Goal: Task Accomplishment & Management: Complete application form

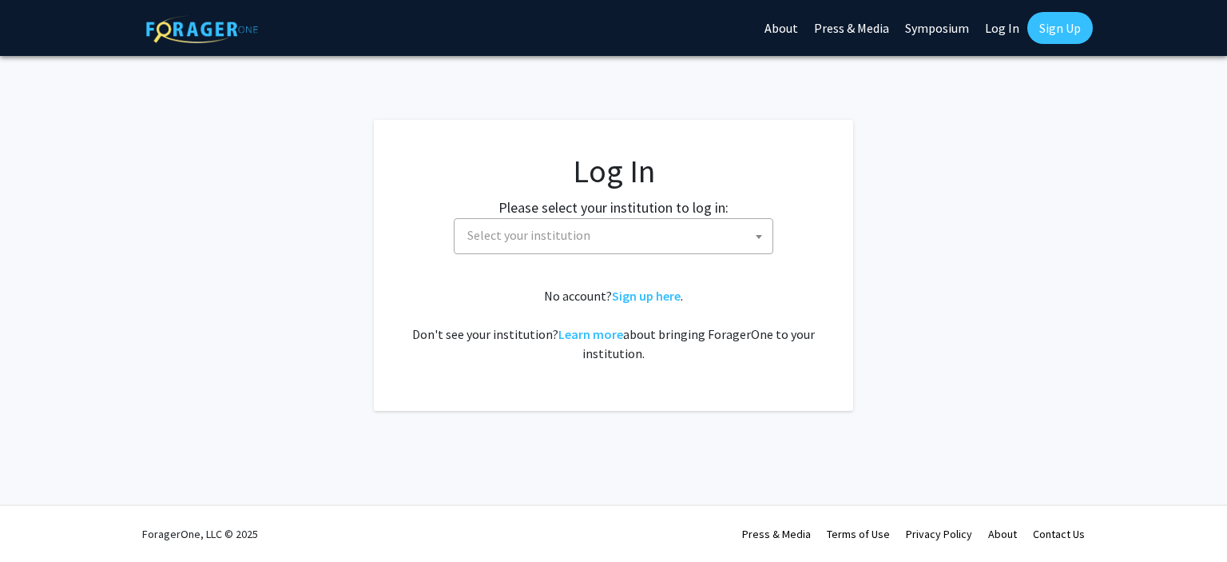
select select
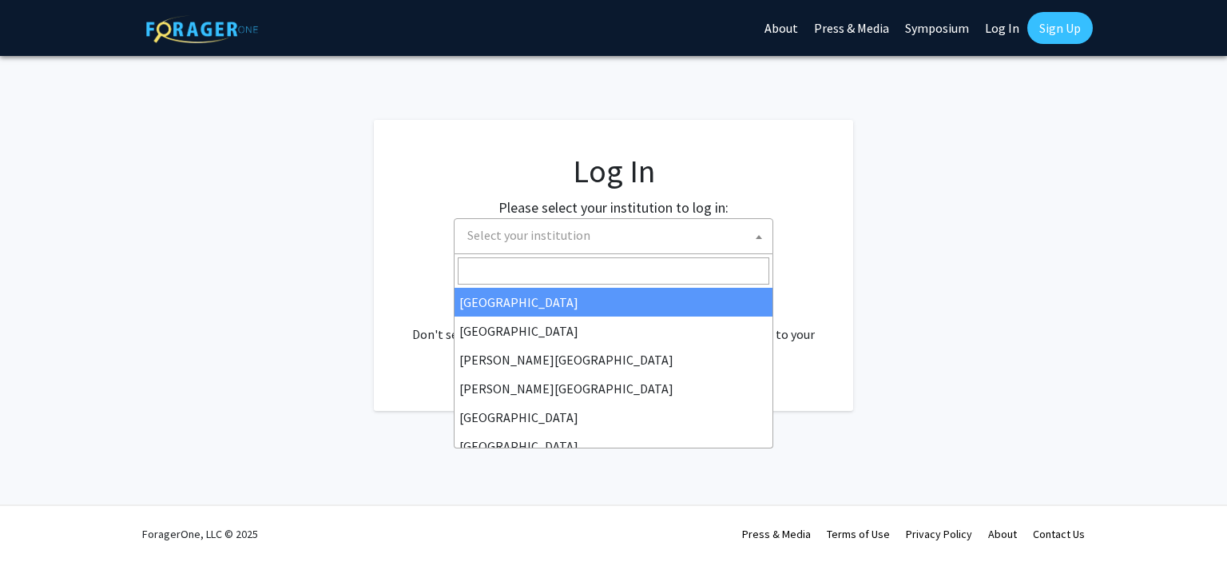
click at [681, 233] on span "Select your institution" at bounding box center [617, 235] width 312 height 33
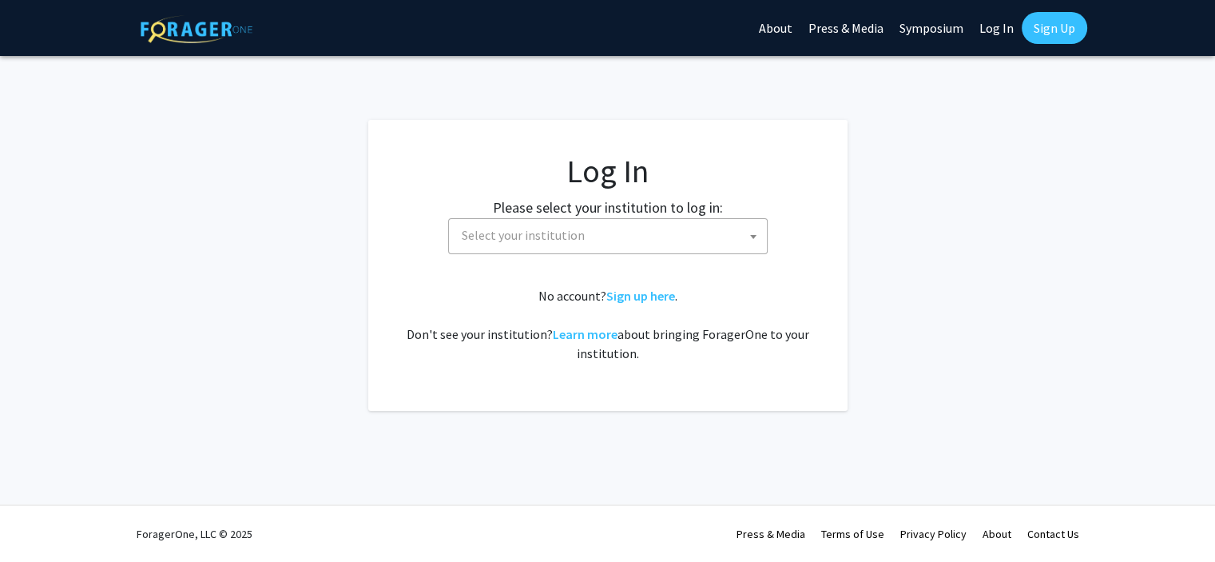
click at [1007, 22] on link "Log In" at bounding box center [997, 28] width 50 height 56
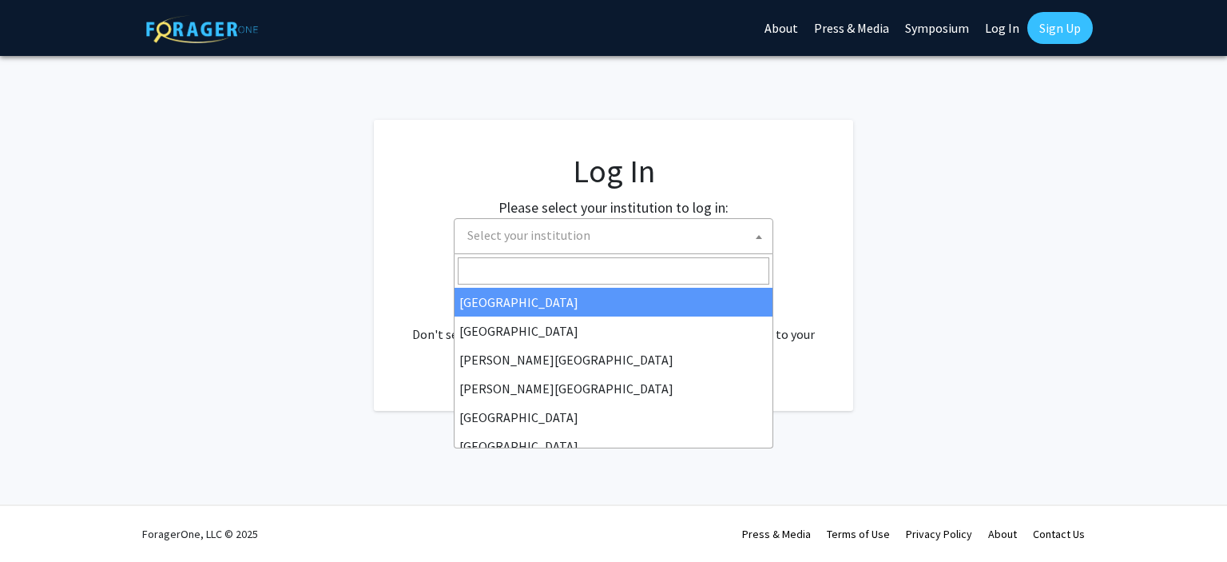
click at [716, 231] on span "Select your institution" at bounding box center [617, 235] width 312 height 33
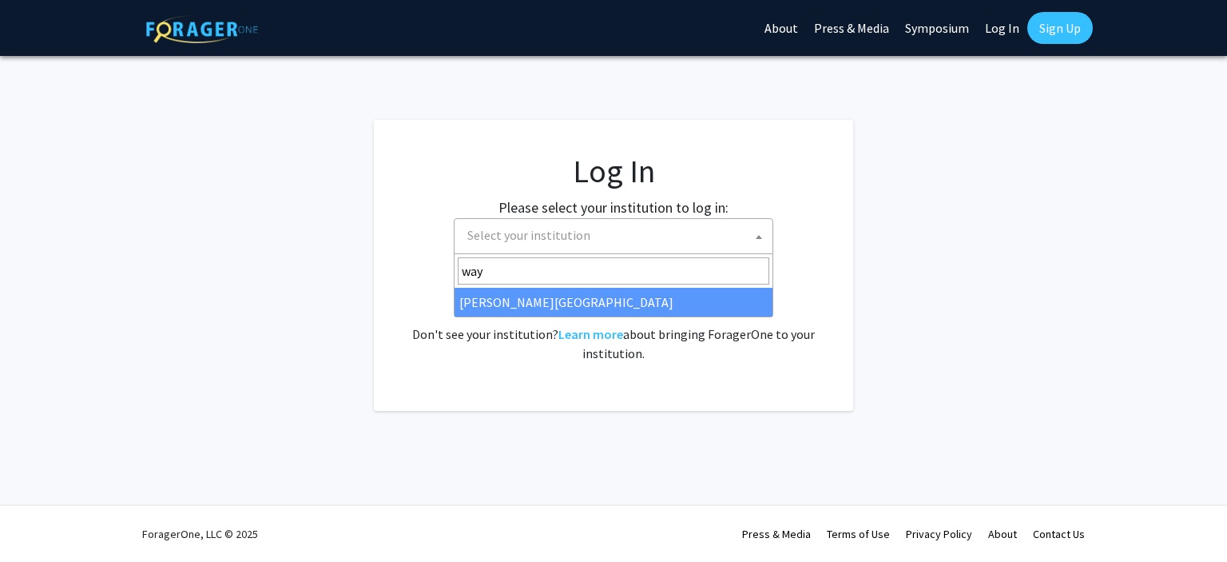
type input "way"
select select "21"
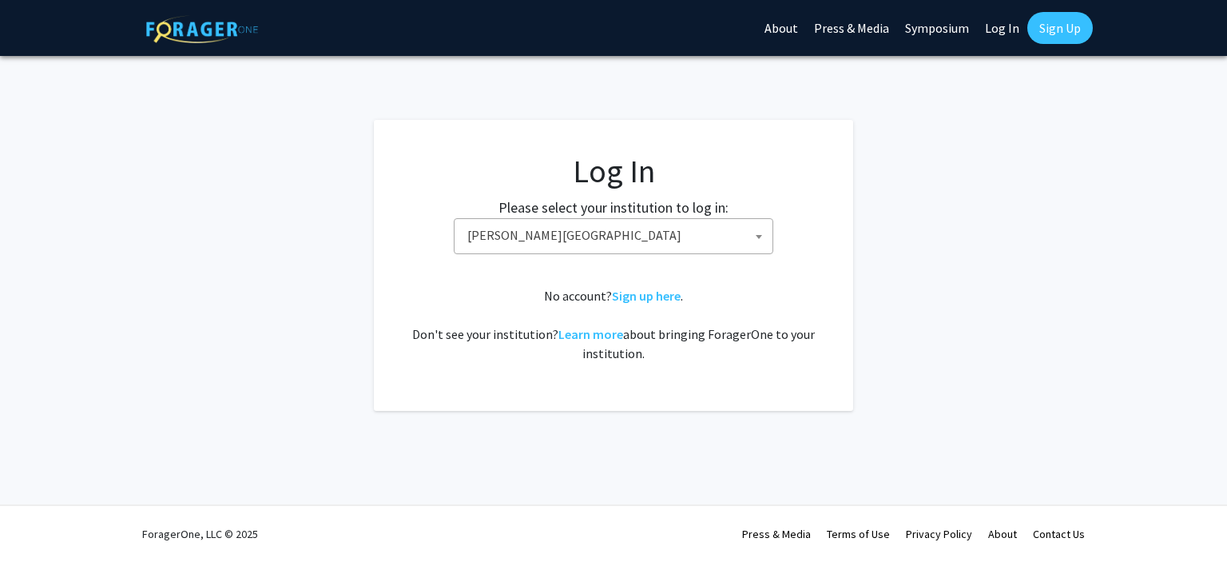
click at [1007, 25] on link "Log In" at bounding box center [1002, 28] width 50 height 56
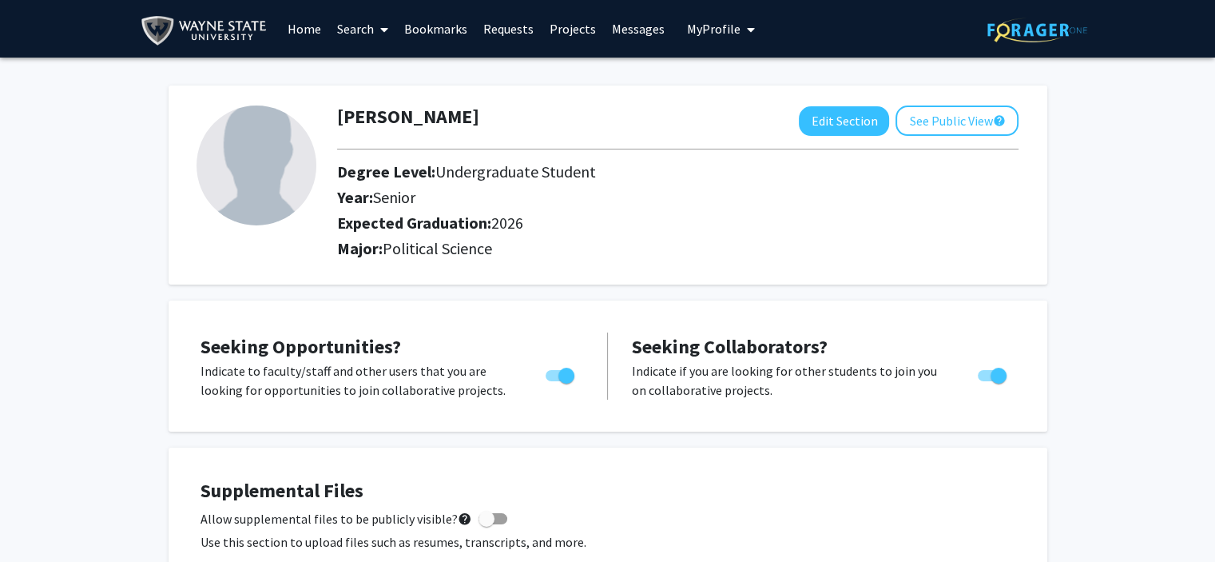
scroll to position [2, 0]
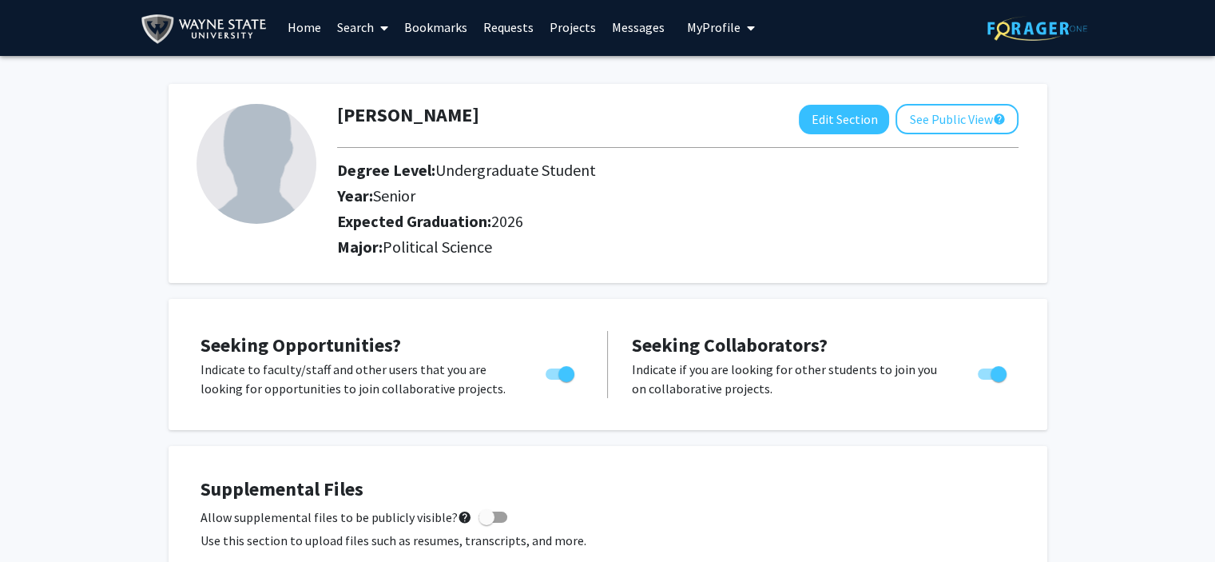
click at [377, 27] on span at bounding box center [381, 28] width 14 height 56
click at [385, 72] on span "Faculty/Staff" at bounding box center [387, 72] width 117 height 32
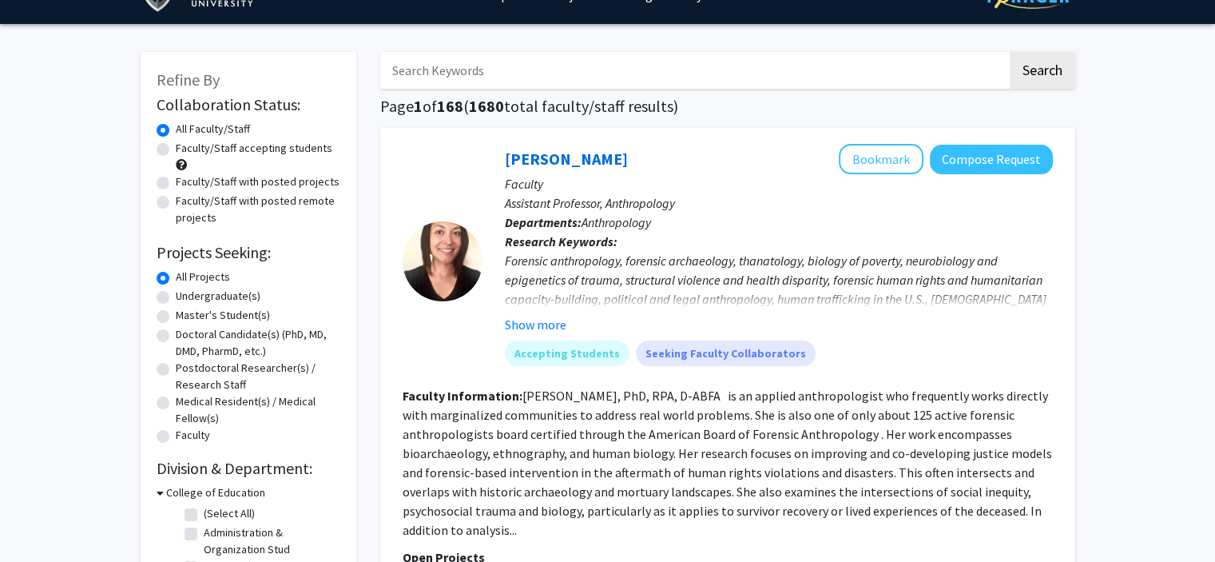
scroll to position [26, 0]
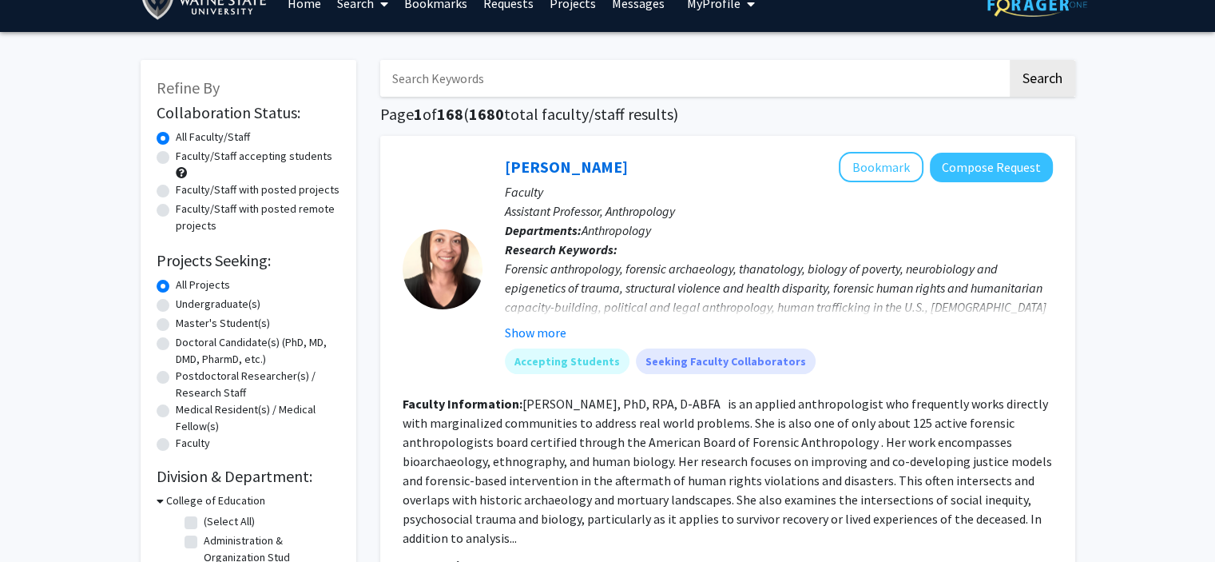
click at [570, 73] on input "Search Keywords" at bounding box center [693, 78] width 627 height 37
type input "o"
type input "political science"
click at [1010, 60] on button "Search" at bounding box center [1043, 78] width 66 height 37
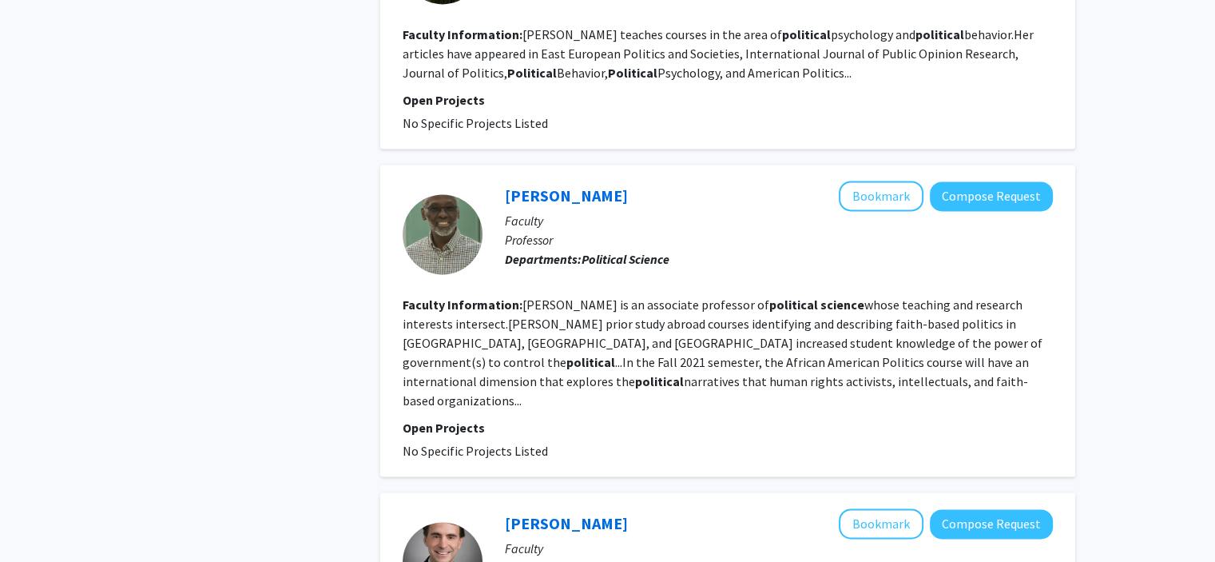
scroll to position [2363, 0]
click at [971, 181] on button "Compose Request" at bounding box center [991, 196] width 123 height 30
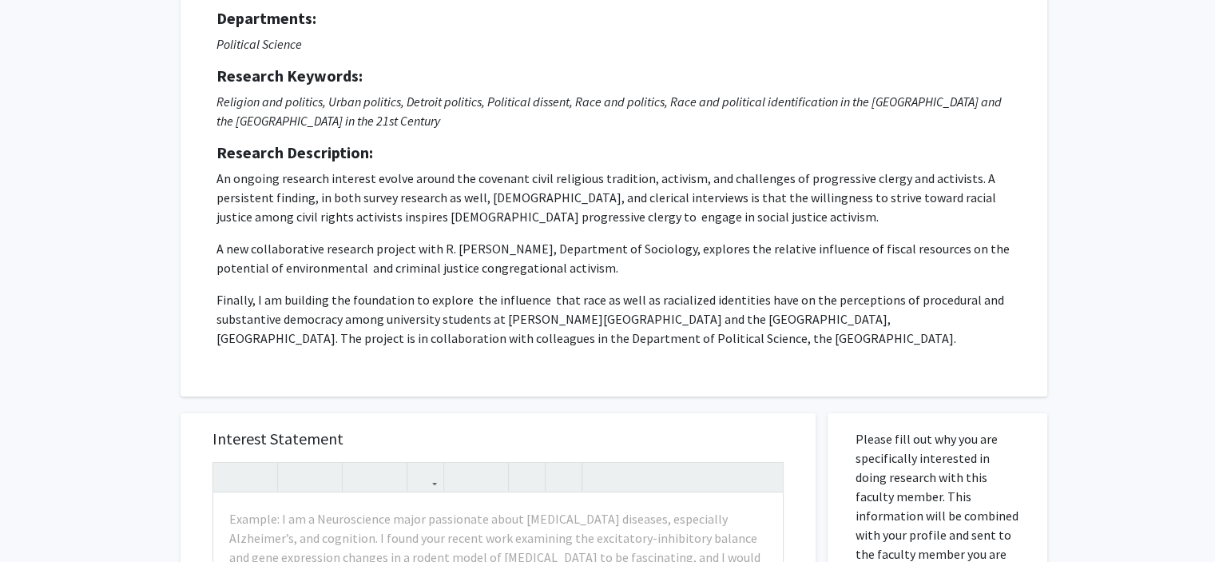
scroll to position [159, 0]
click at [623, 389] on div "Request for [PERSON_NAME] Departments: Political Science Research Keywords: Rel…" at bounding box center [614, 170] width 867 height 456
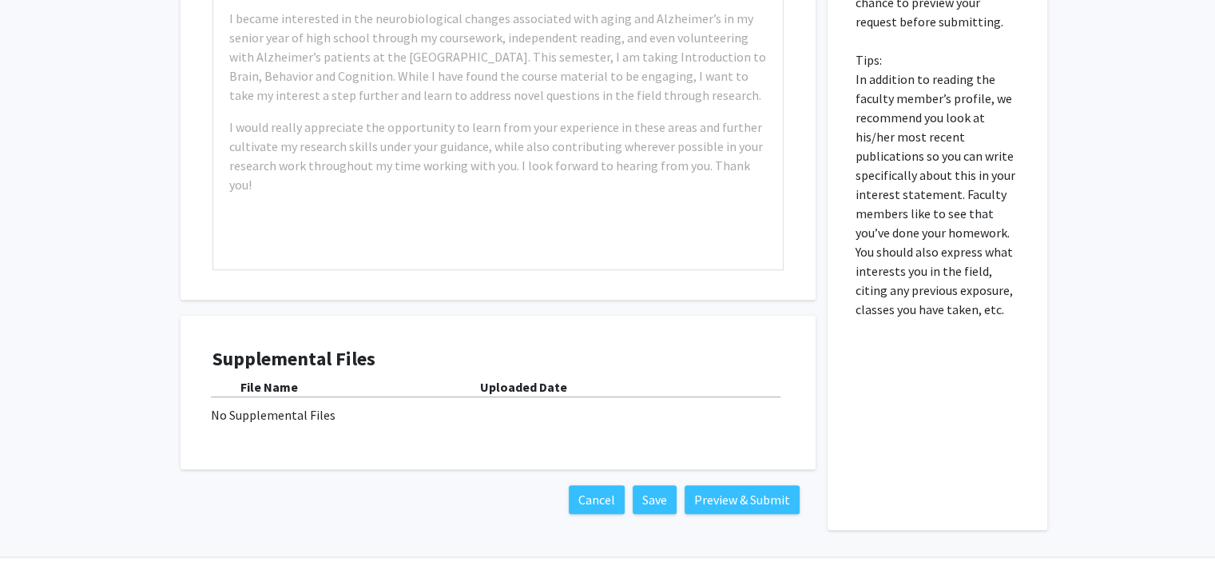
scroll to position [750, 0]
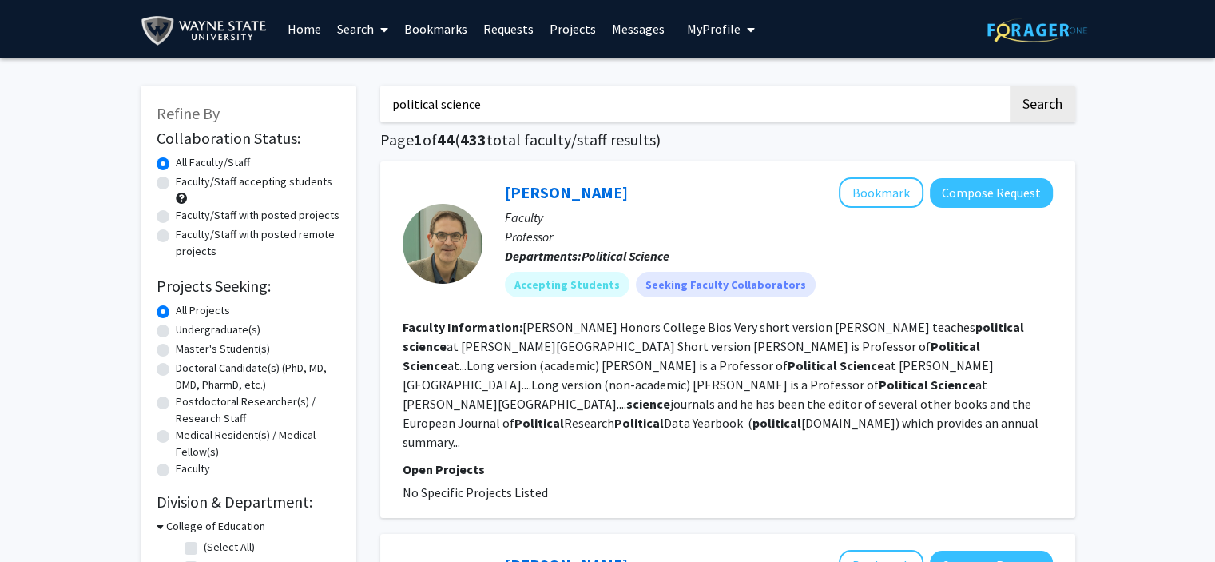
click at [176, 330] on label "Undergraduate(s)" at bounding box center [218, 329] width 85 height 17
click at [176, 330] on input "Undergraduate(s)" at bounding box center [181, 326] width 10 height 10
radio input "true"
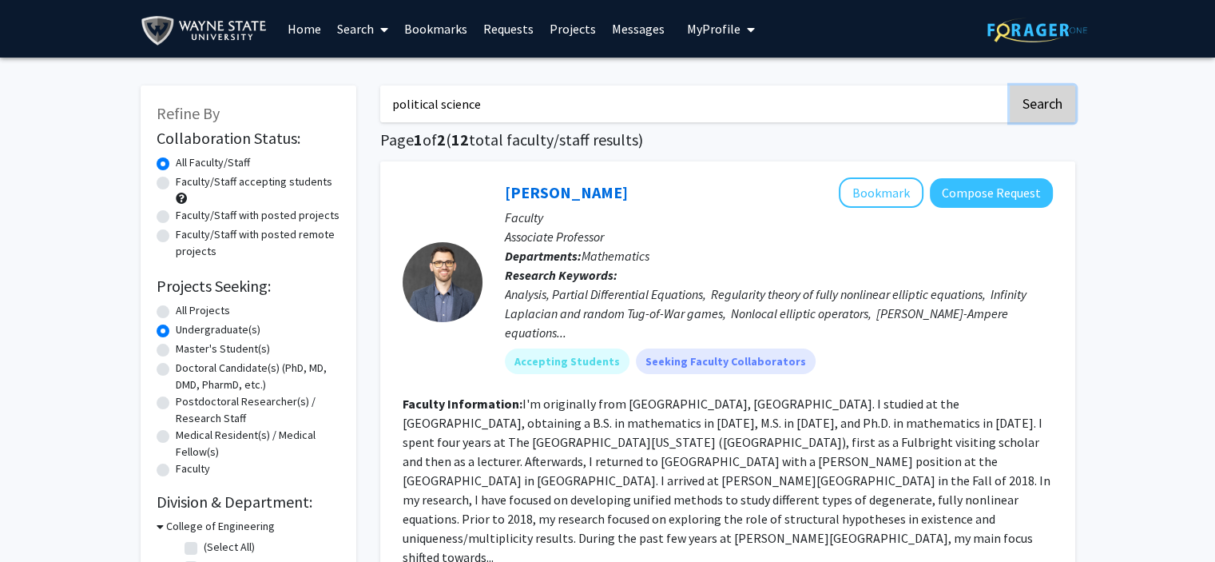
click at [1021, 105] on button "Search" at bounding box center [1043, 104] width 66 height 37
radio input "true"
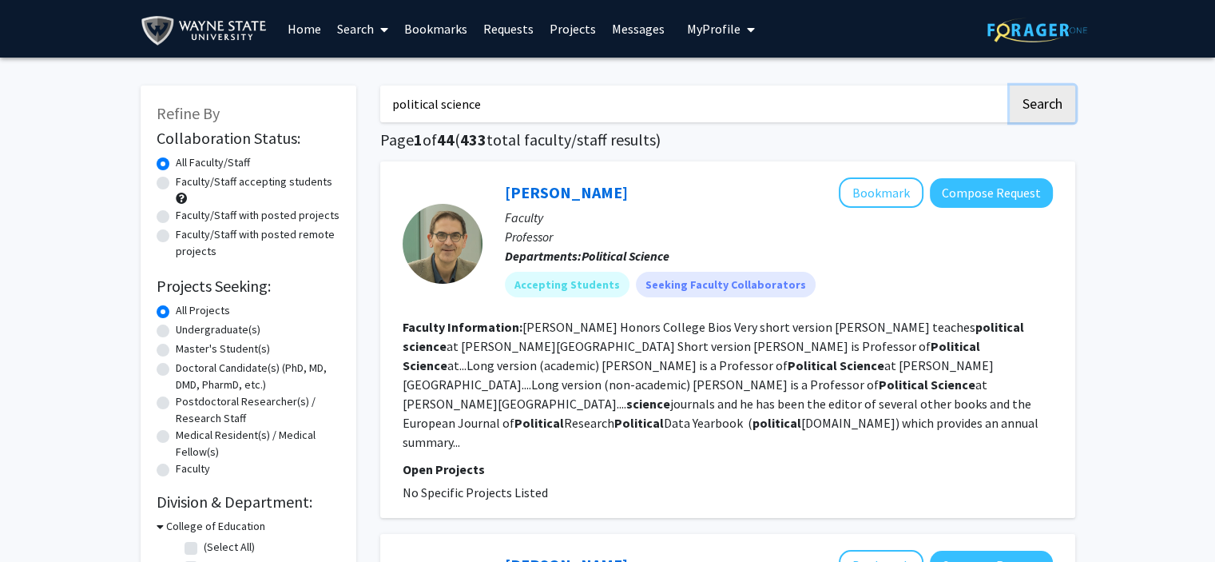
scroll to position [50, 0]
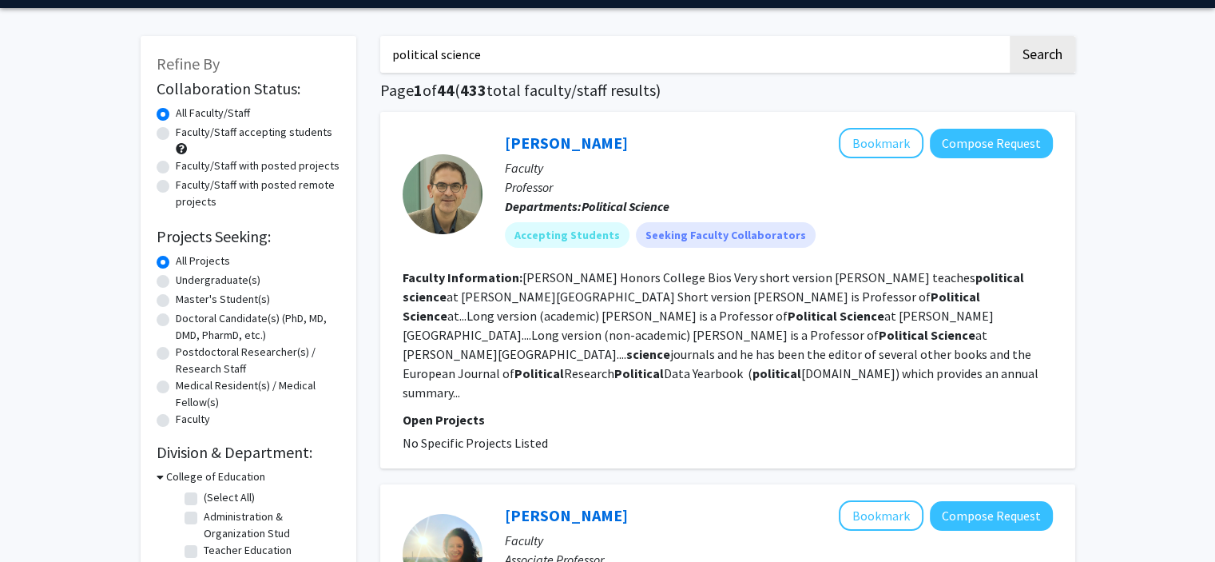
click at [297, 462] on h2 "Division & Department:" at bounding box center [249, 452] width 184 height 19
click at [176, 277] on label "Undergraduate(s)" at bounding box center [218, 280] width 85 height 17
click at [176, 277] on input "Undergraduate(s)" at bounding box center [181, 277] width 10 height 10
radio input "true"
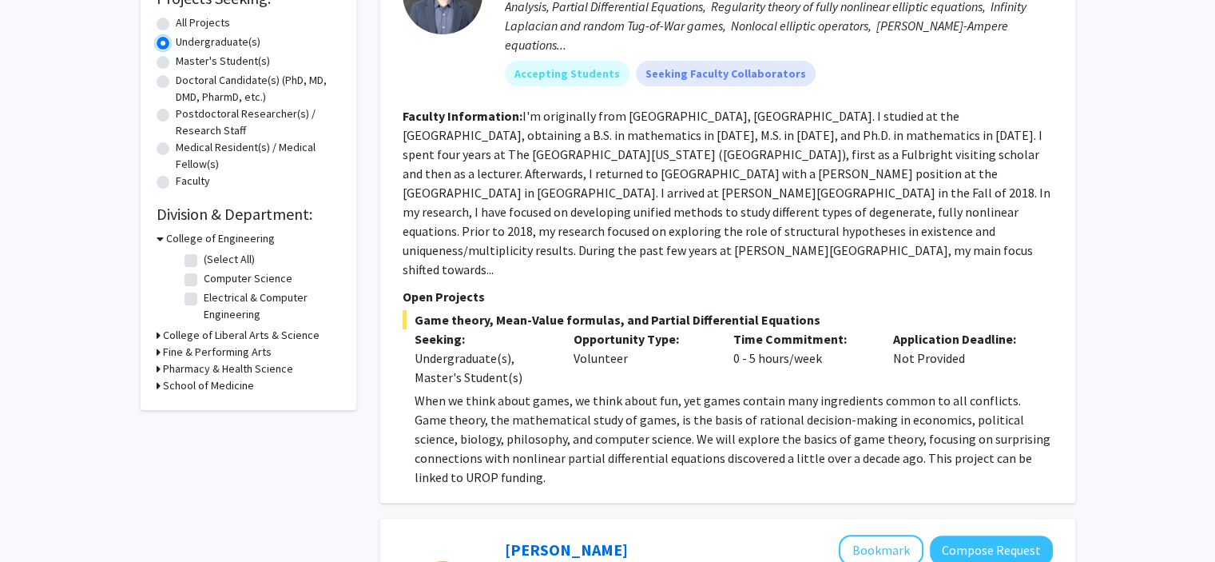
scroll to position [289, 0]
click at [169, 335] on h3 "College of Liberal Arts & Science" at bounding box center [241, 333] width 157 height 17
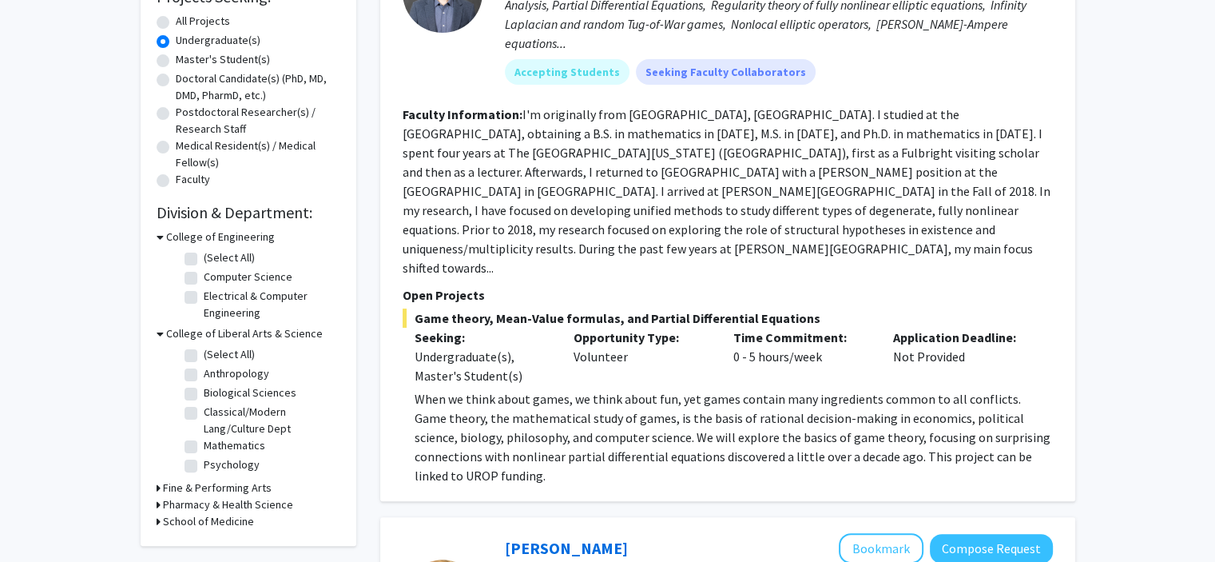
click at [170, 334] on h3 "College of Liberal Arts & Science" at bounding box center [244, 333] width 157 height 17
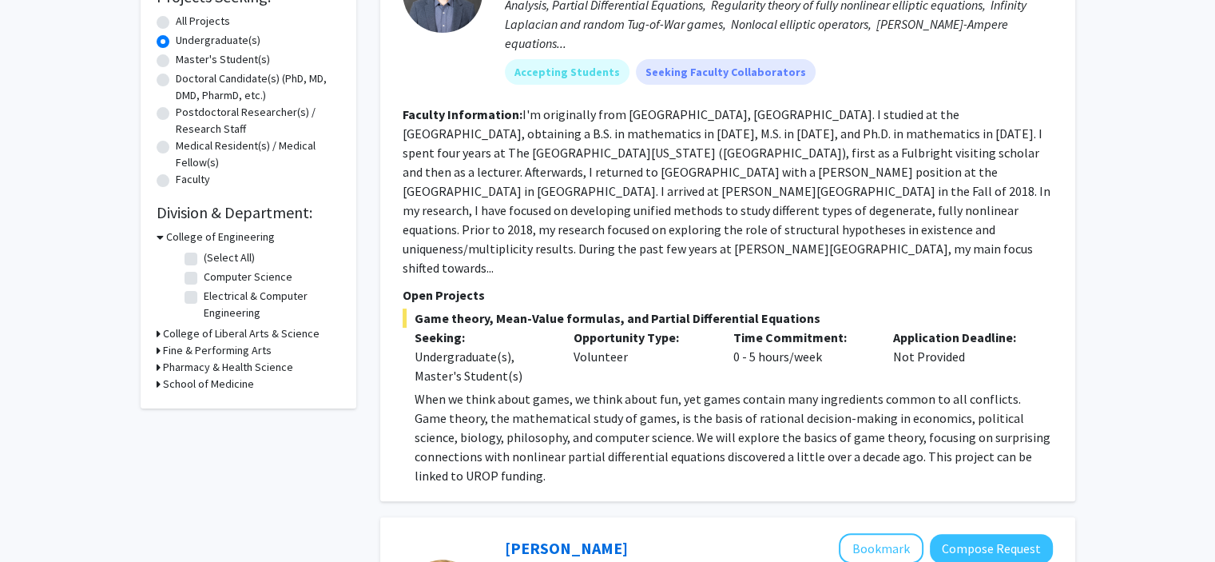
click at [195, 328] on h3 "College of Liberal Arts & Science" at bounding box center [241, 333] width 157 height 17
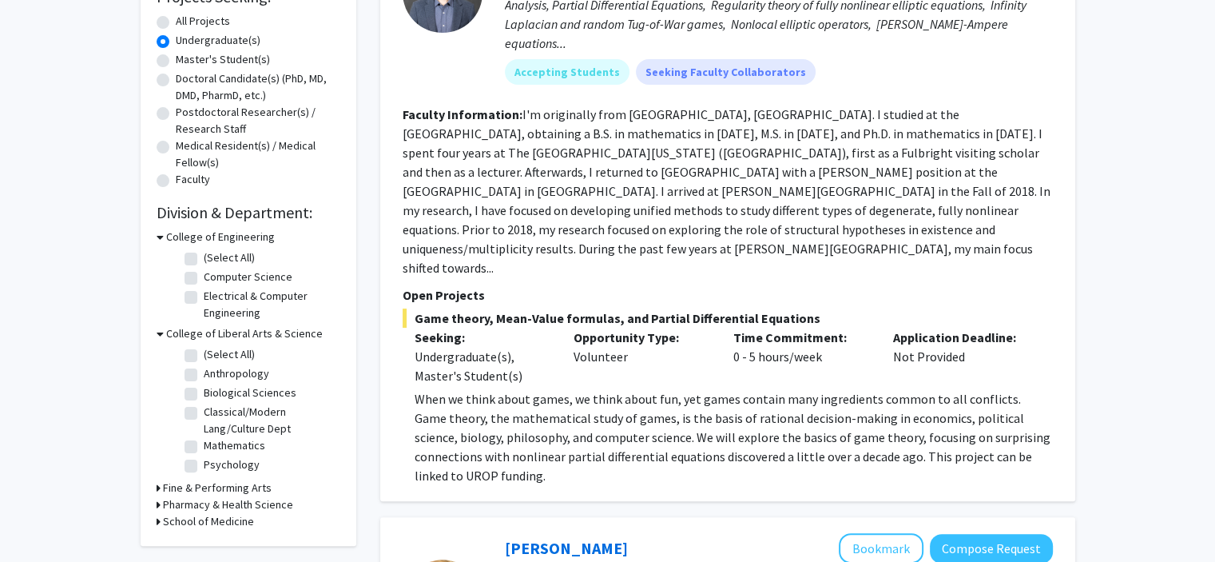
click at [258, 427] on label "Classical/Modern Lang/Culture Dept" at bounding box center [270, 421] width 133 height 34
click at [214, 414] on input "Classical/Modern Lang/Culture Dept" at bounding box center [209, 409] width 10 height 10
checkbox input "true"
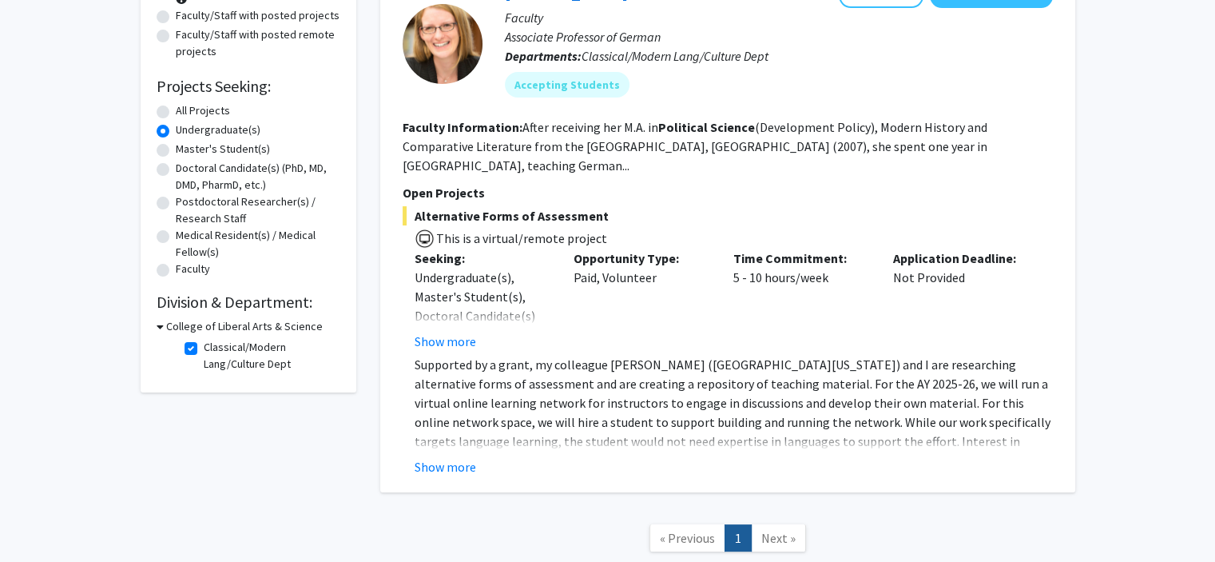
scroll to position [201, 0]
click at [204, 345] on label "Classical/Modern Lang/Culture Dept" at bounding box center [270, 355] width 133 height 34
click at [204, 345] on input "Classical/Modern Lang/Culture Dept" at bounding box center [209, 343] width 10 height 10
checkbox input "false"
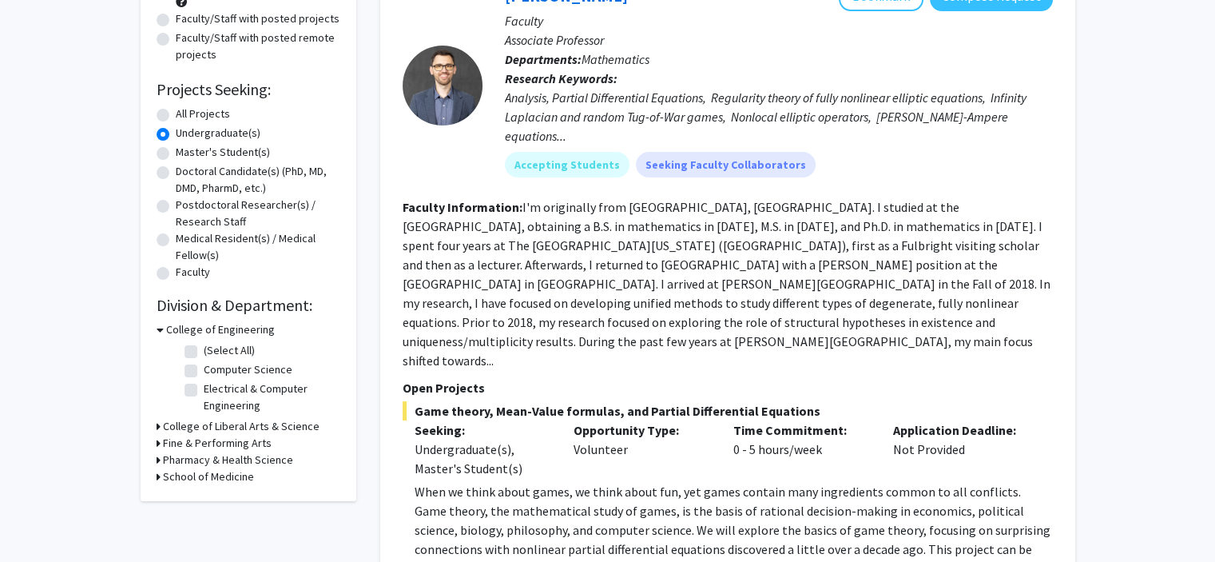
scroll to position [201, 0]
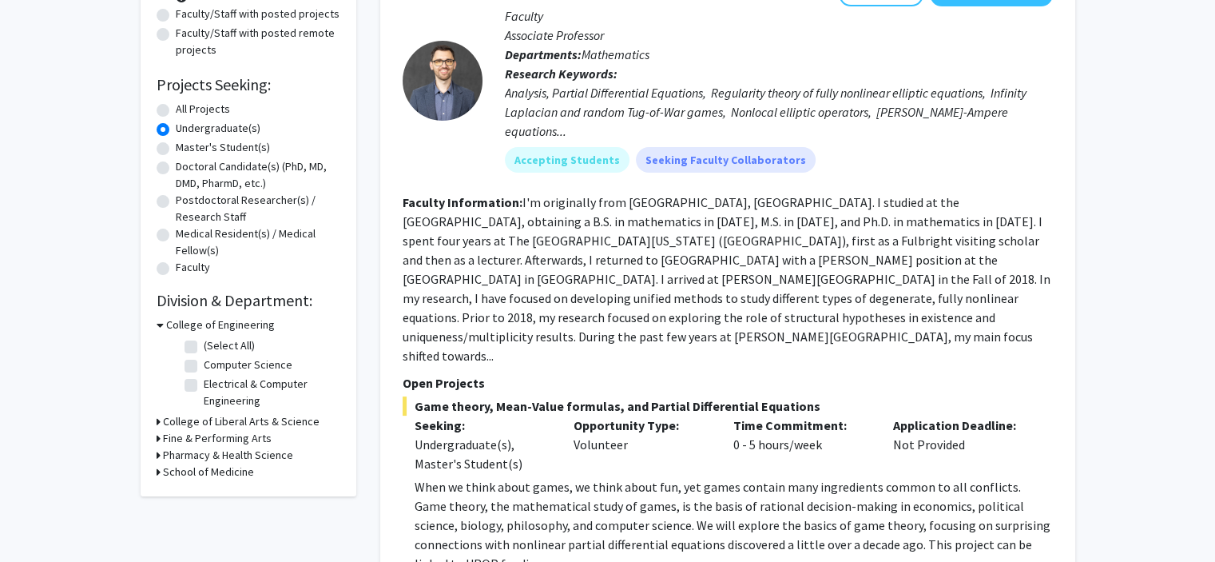
click at [181, 321] on h3 "College of Engineering" at bounding box center [220, 324] width 109 height 17
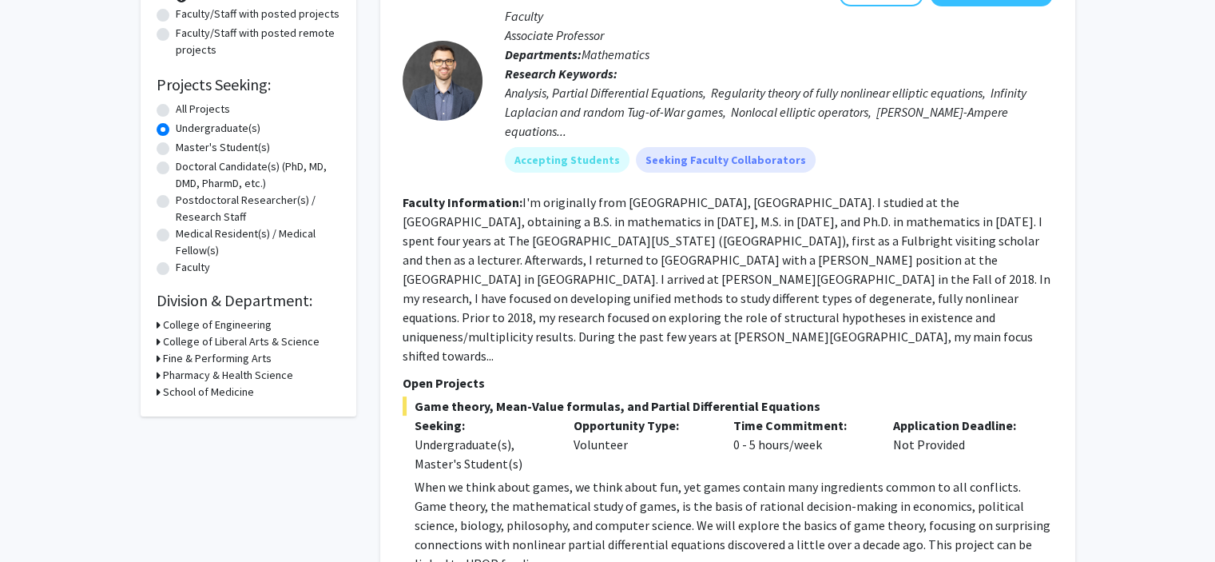
click at [185, 343] on h3 "College of Liberal Arts & Science" at bounding box center [241, 341] width 157 height 17
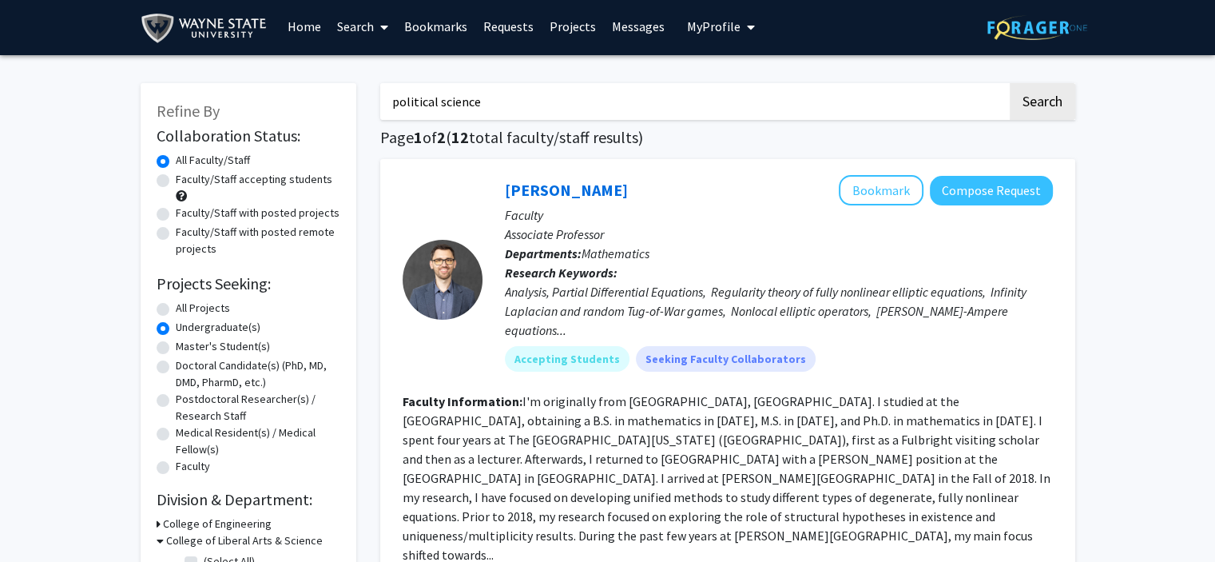
scroll to position [0, 0]
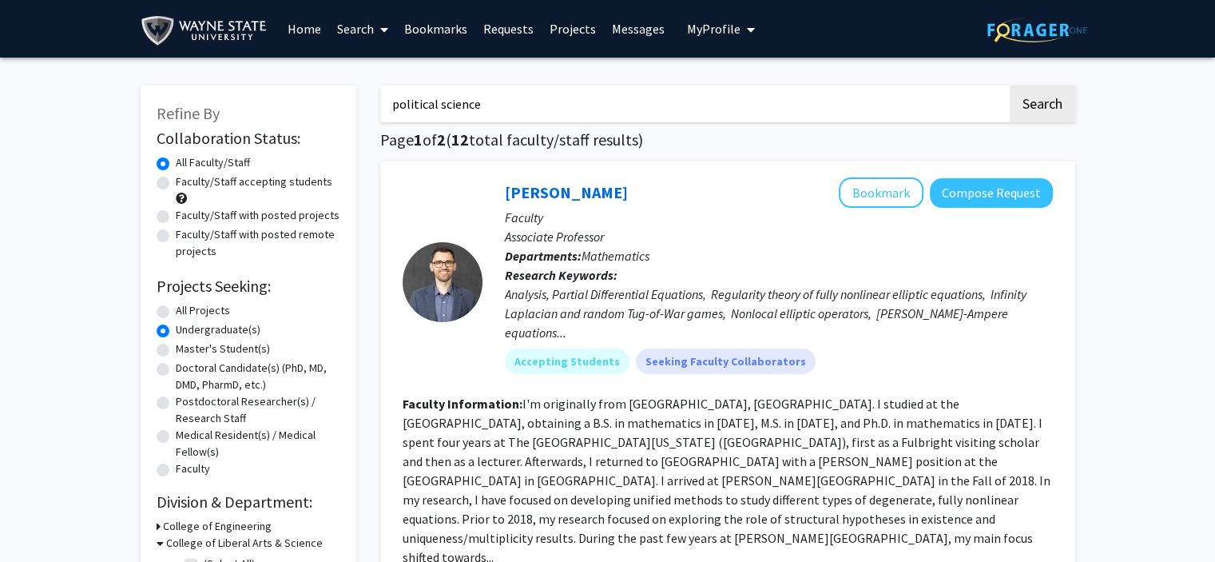
click at [519, 103] on input "political science" at bounding box center [693, 104] width 627 height 37
click at [1062, 106] on button "Search" at bounding box center [1043, 104] width 66 height 37
radio input "true"
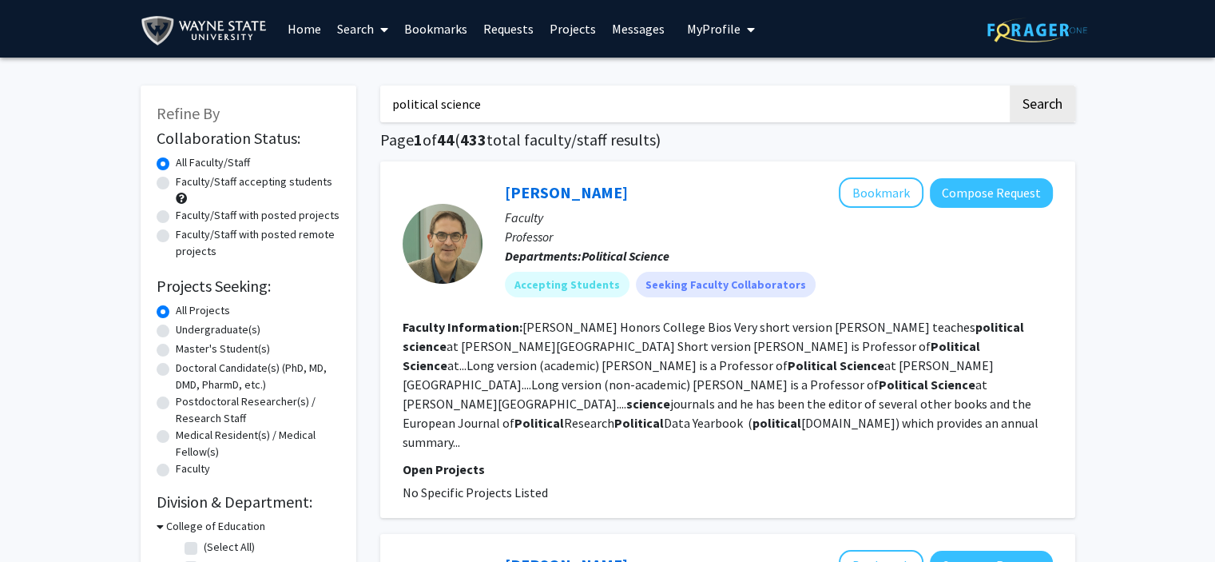
click at [911, 333] on fg-read-more "[PERSON_NAME] Honors College Bios Very short version [PERSON_NAME] teaches poli…" at bounding box center [721, 384] width 636 height 131
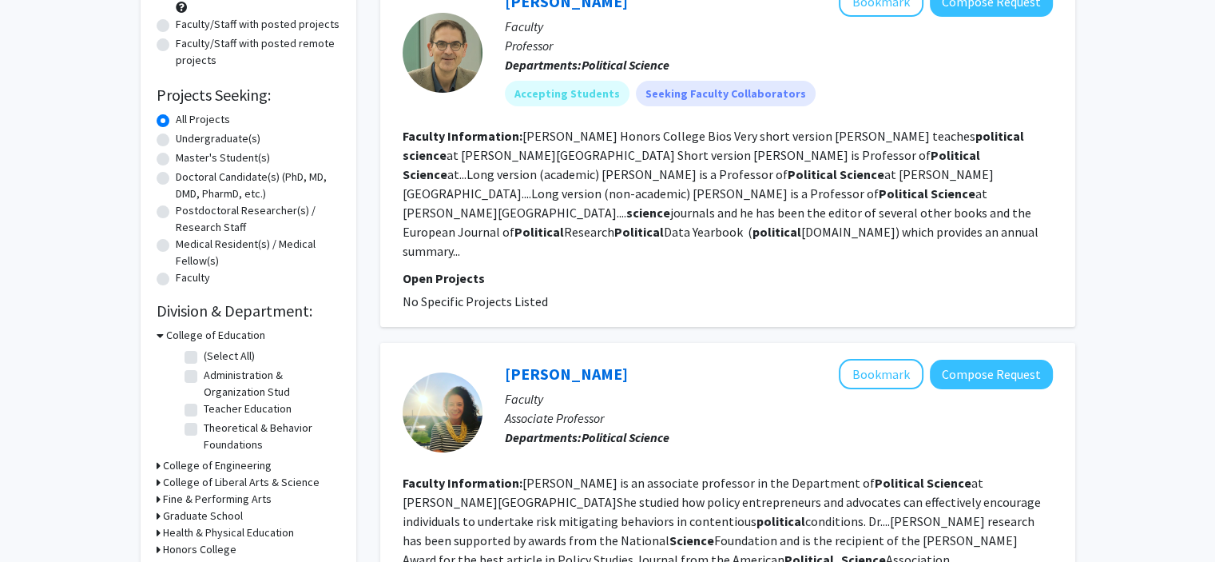
scroll to position [32, 0]
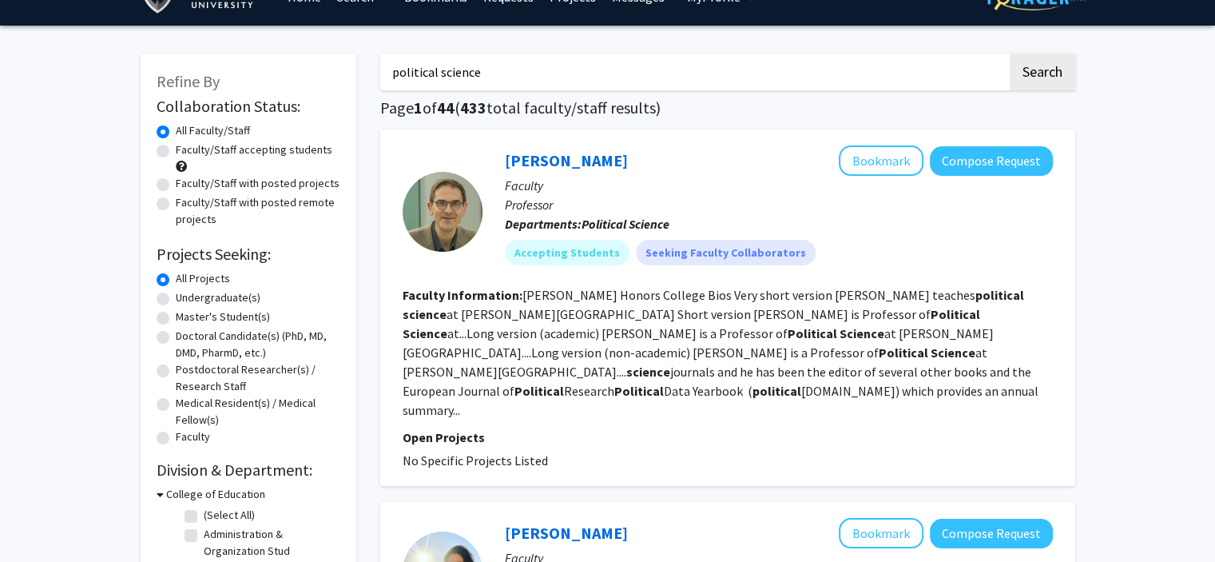
click at [449, 181] on div at bounding box center [443, 212] width 80 height 80
click at [542, 158] on link "[PERSON_NAME]" at bounding box center [566, 160] width 123 height 20
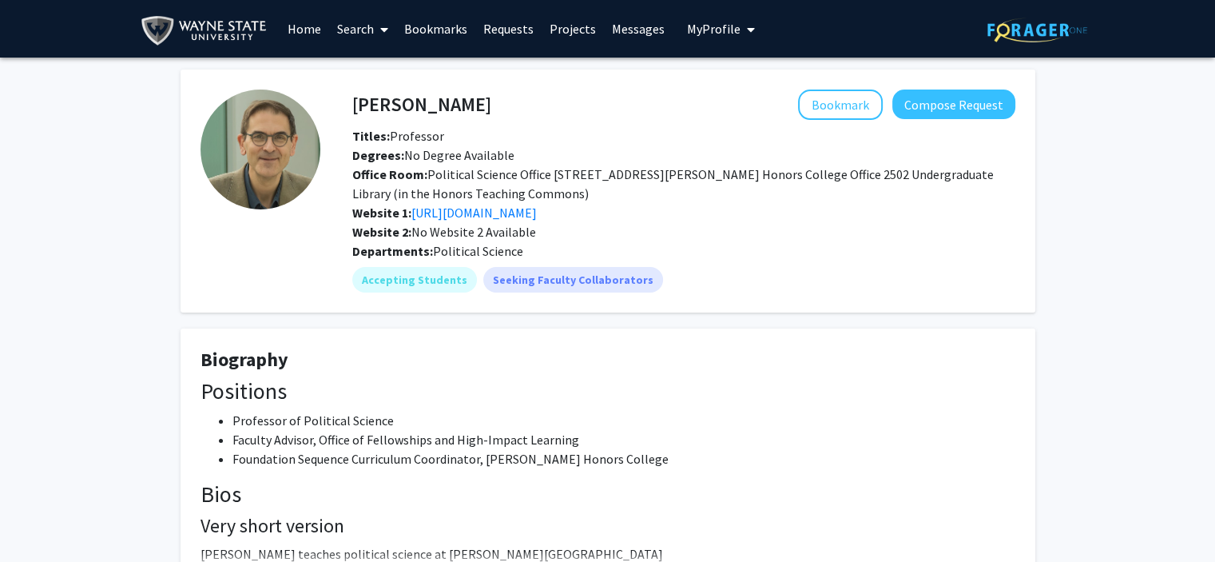
drag, startPoint x: 345, startPoint y: 97, endPoint x: 336, endPoint y: 114, distance: 20.0
click at [336, 114] on div "[PERSON_NAME] Bookmark Compose Request Titles: Professor Degrees: No Degree Ava…" at bounding box center [667, 191] width 695 height 203
click at [356, 114] on div "[PERSON_NAME] Bookmark Compose Request" at bounding box center [683, 105] width 687 height 30
copy h4 "[PERSON_NAME]"
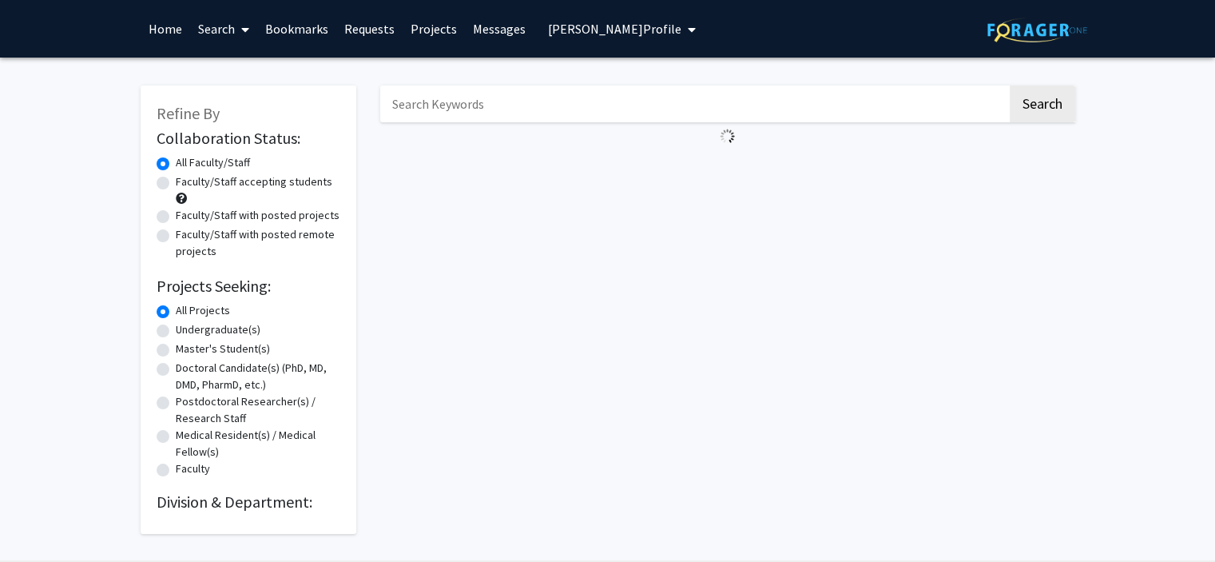
click at [994, 34] on img at bounding box center [1038, 30] width 100 height 25
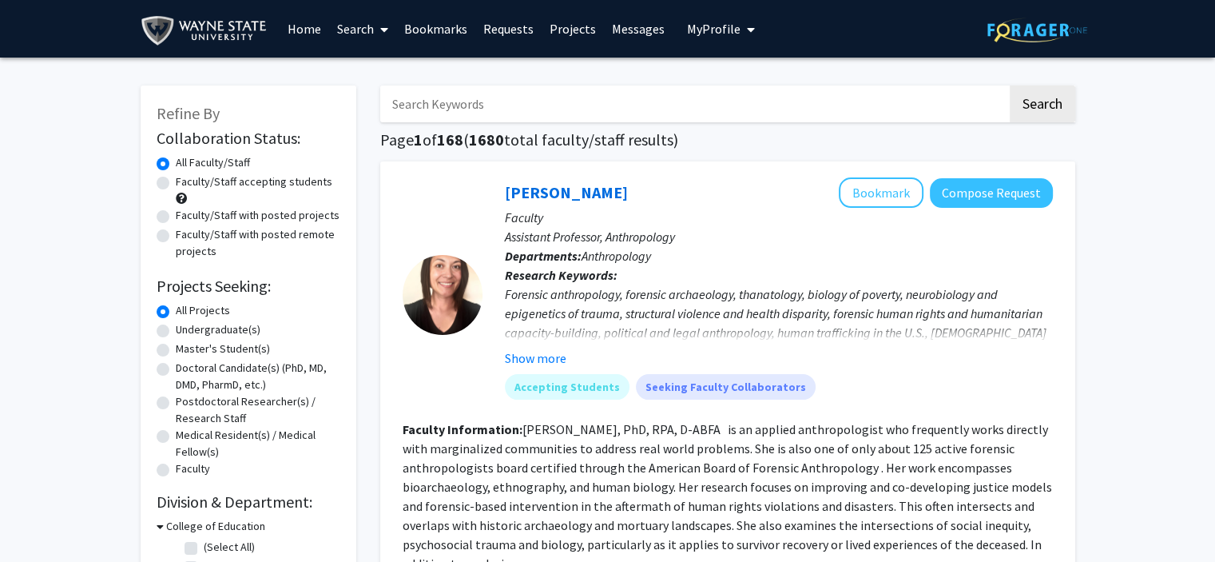
click at [766, 110] on input "Search Keywords" at bounding box center [693, 104] width 627 height 37
type input "political science"
click at [1010, 86] on button "Search" at bounding box center [1043, 104] width 66 height 37
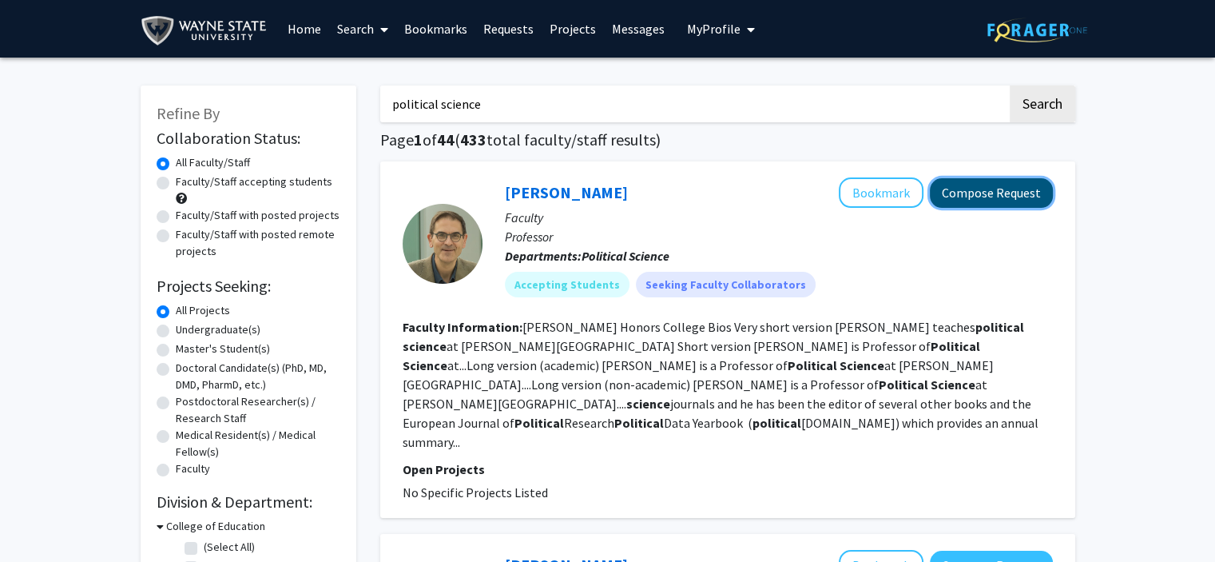
click at [969, 197] on button "Compose Request" at bounding box center [991, 193] width 123 height 30
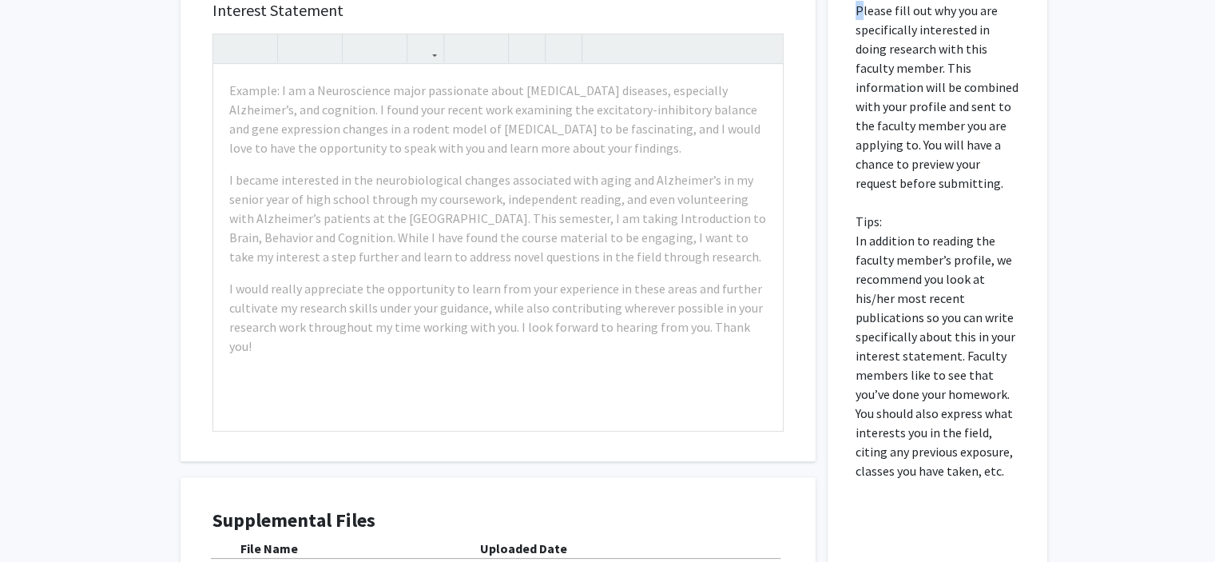
scroll to position [564, 0]
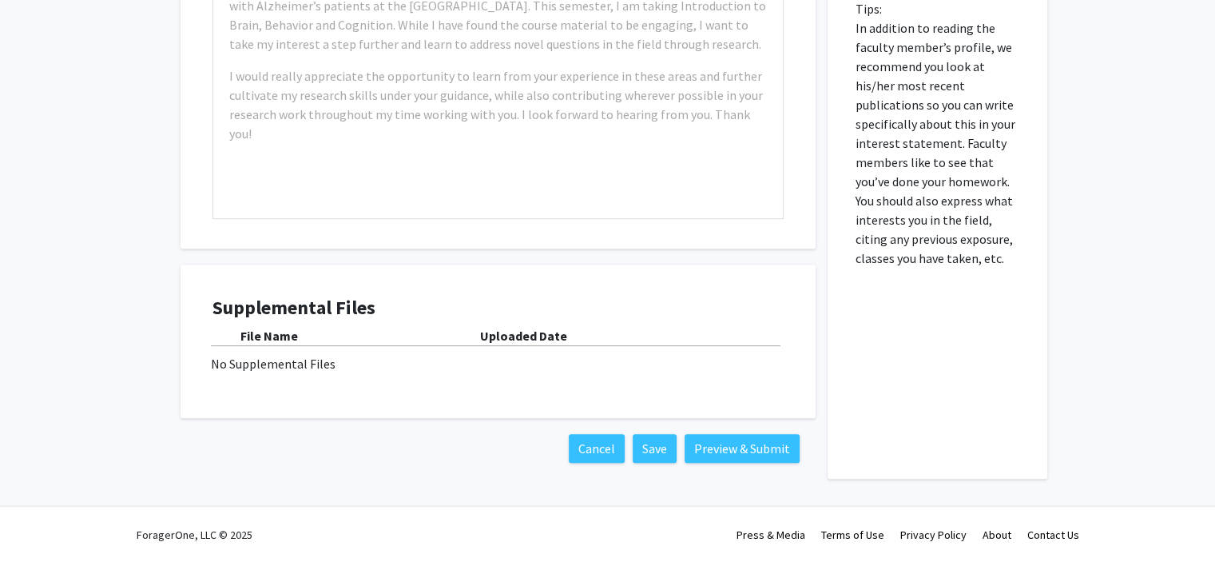
drag, startPoint x: 853, startPoint y: 162, endPoint x: 965, endPoint y: 285, distance: 166.3
click at [965, 285] on div "Please fill out why you are specifically interested in doing research with this…" at bounding box center [938, 125] width 196 height 706
copy p
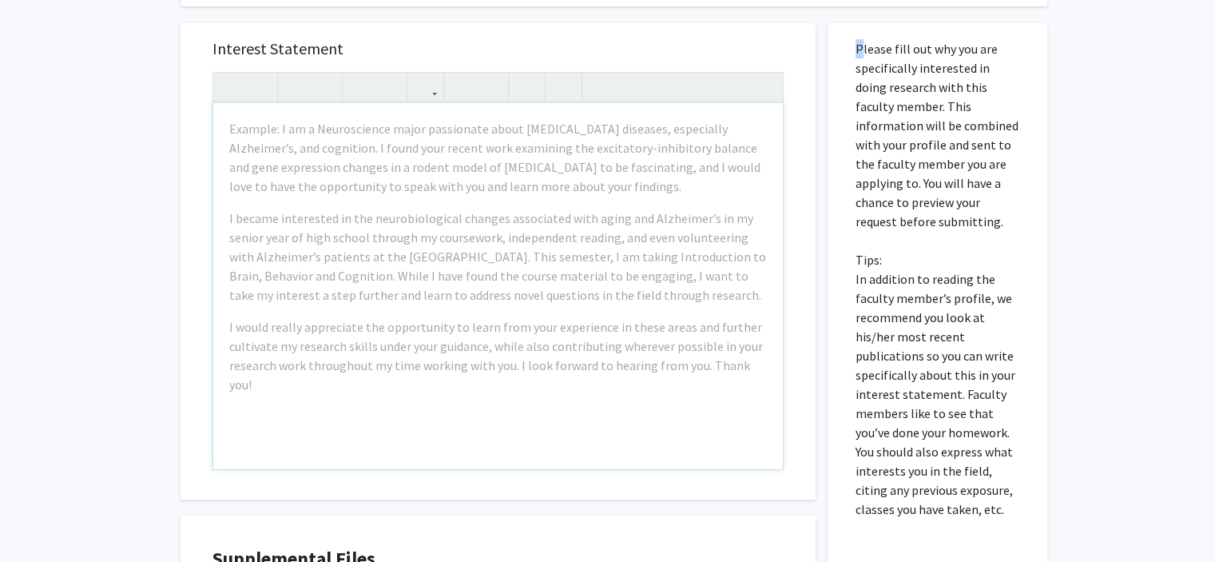
scroll to position [367, 0]
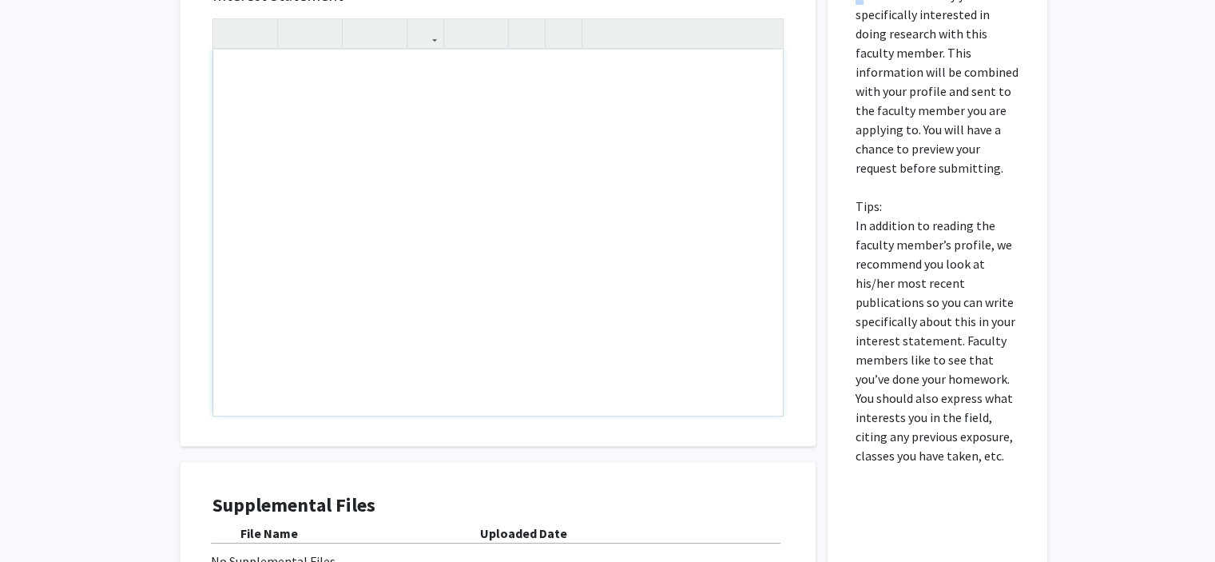
drag, startPoint x: 230, startPoint y: 70, endPoint x: 288, endPoint y: 101, distance: 66.5
click at [288, 101] on div "Note to users with screen readers: Please press Alt+0 or Option+0 to deactivate…" at bounding box center [498, 233] width 570 height 366
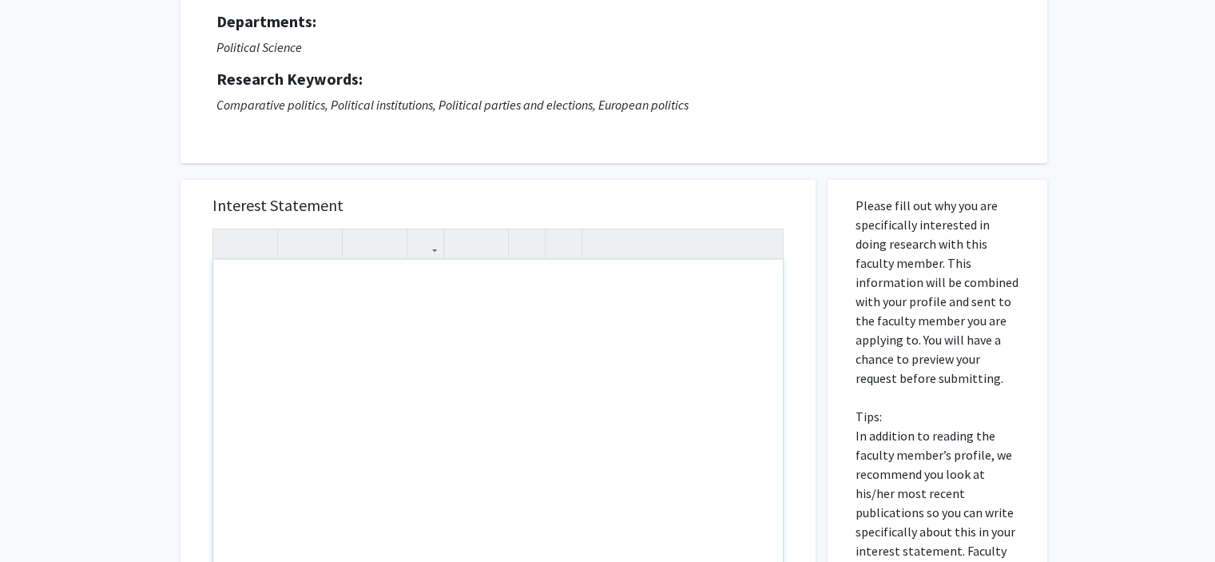
scroll to position [156, 0]
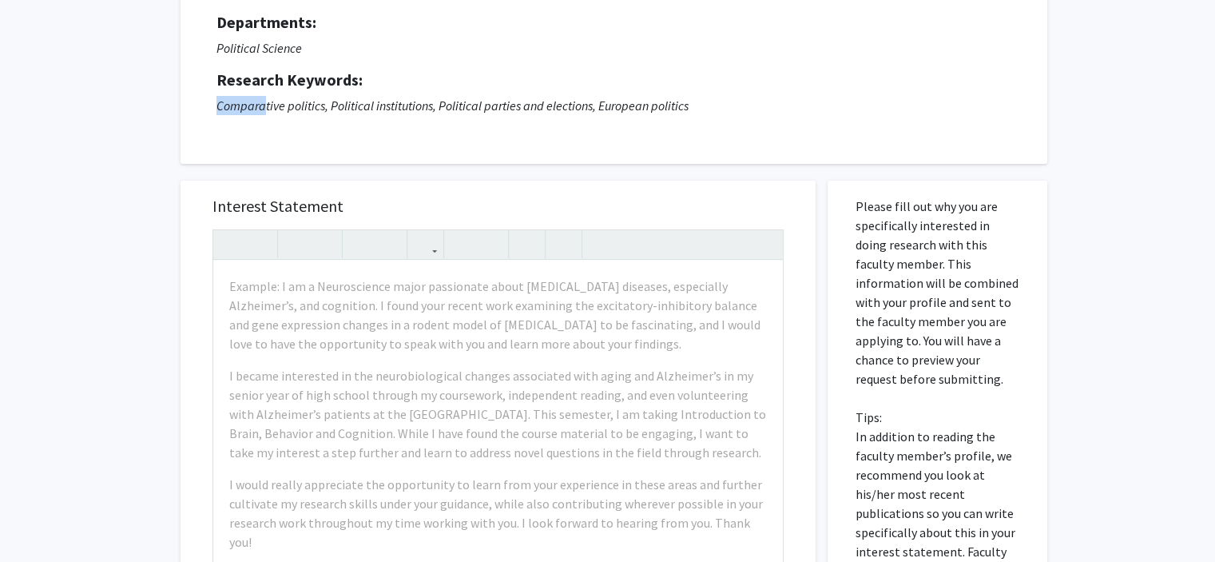
drag, startPoint x: 214, startPoint y: 102, endPoint x: 263, endPoint y: 111, distance: 49.5
click at [263, 111] on div "Request for Kevin Deegan-Krause Departments: Political Science Research Keyword…" at bounding box center [614, 54] width 827 height 179
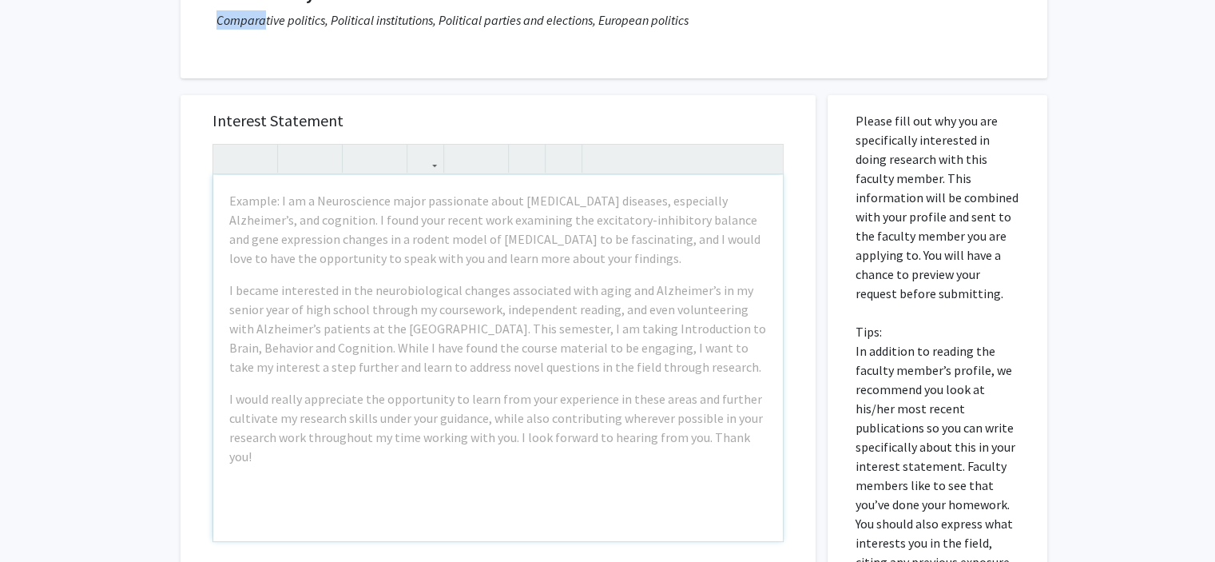
scroll to position [240, 0]
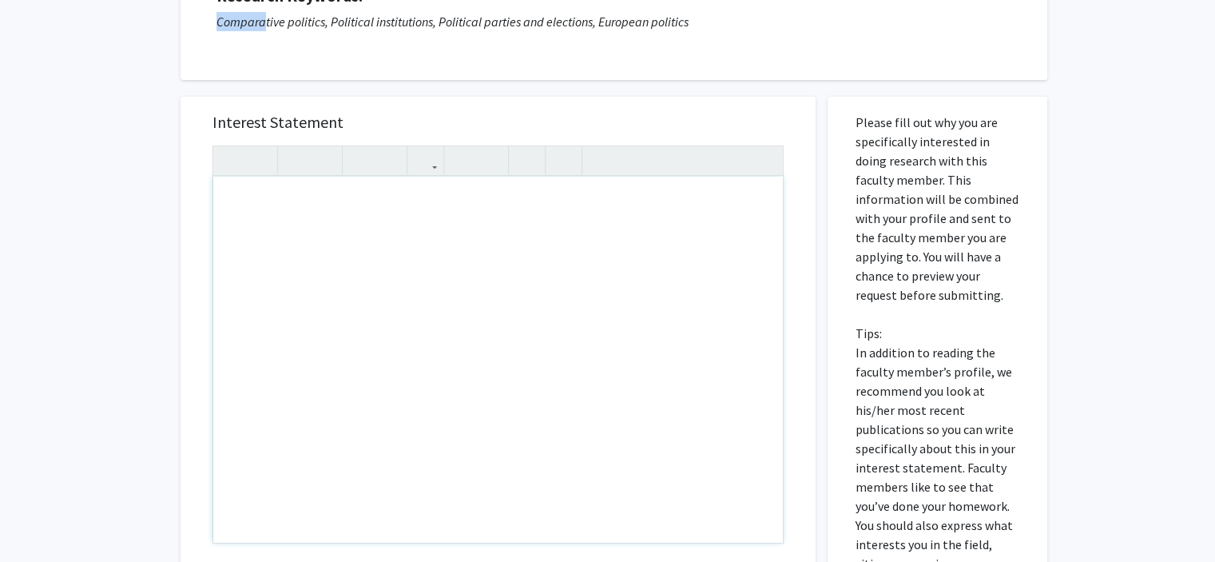
drag, startPoint x: 746, startPoint y: 436, endPoint x: 621, endPoint y: 434, distance: 125.5
click at [621, 434] on div "Note to users with screen readers: Please press Alt+0 or Option+0 to deactivate…" at bounding box center [498, 360] width 570 height 366
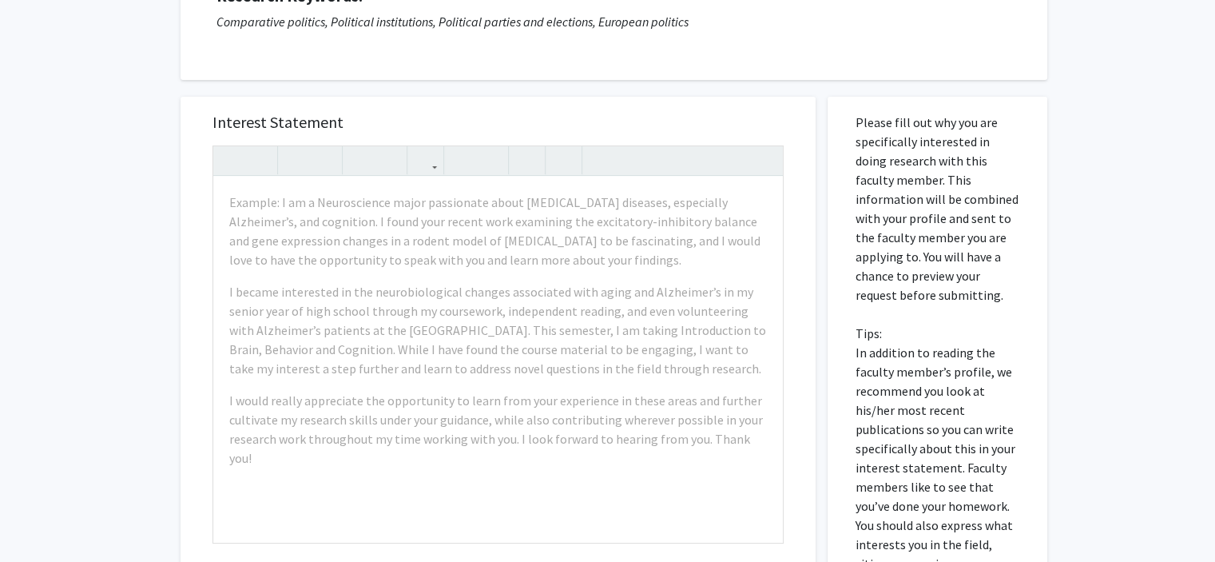
click at [518, 15] on p "Comparative politics, Political institutions, Political parties and elections, …" at bounding box center [614, 21] width 795 height 19
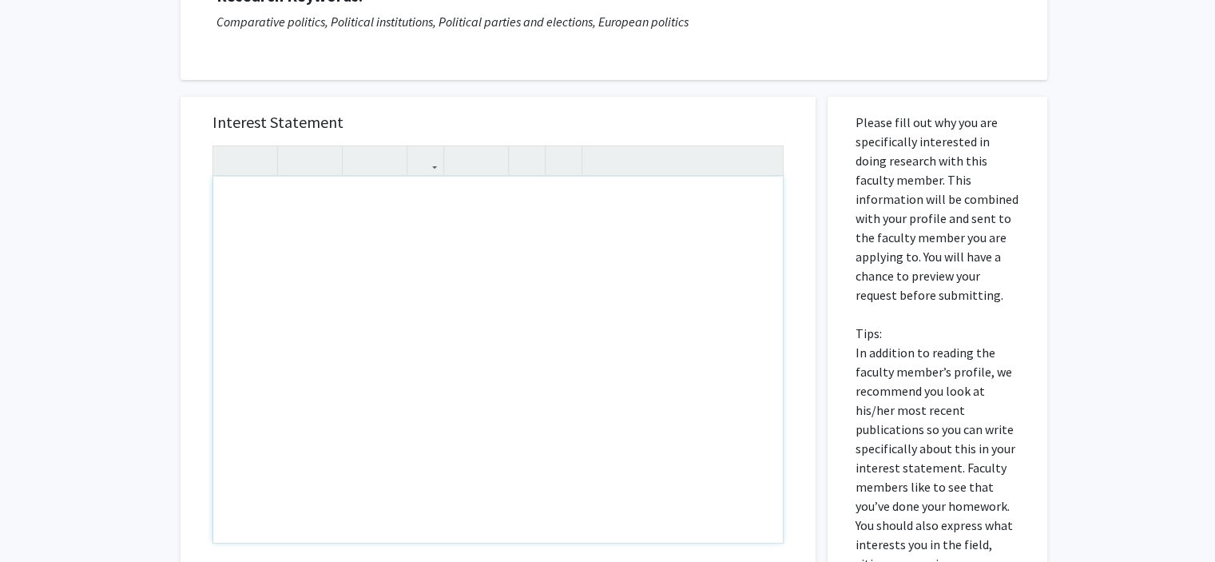
drag, startPoint x: 224, startPoint y: 192, endPoint x: 236, endPoint y: 197, distance: 12.9
click at [236, 197] on div "Note to users with screen readers: Please press Alt+0 or Option+0 to deactivate…" at bounding box center [498, 360] width 570 height 366
drag, startPoint x: 236, startPoint y: 197, endPoint x: 360, endPoint y: 13, distance: 222.1
click at [360, 13] on div "All Requests Request for Kevin Deegan-Krause Request for Kevin Deegan-Krause De…" at bounding box center [608, 316] width 879 height 973
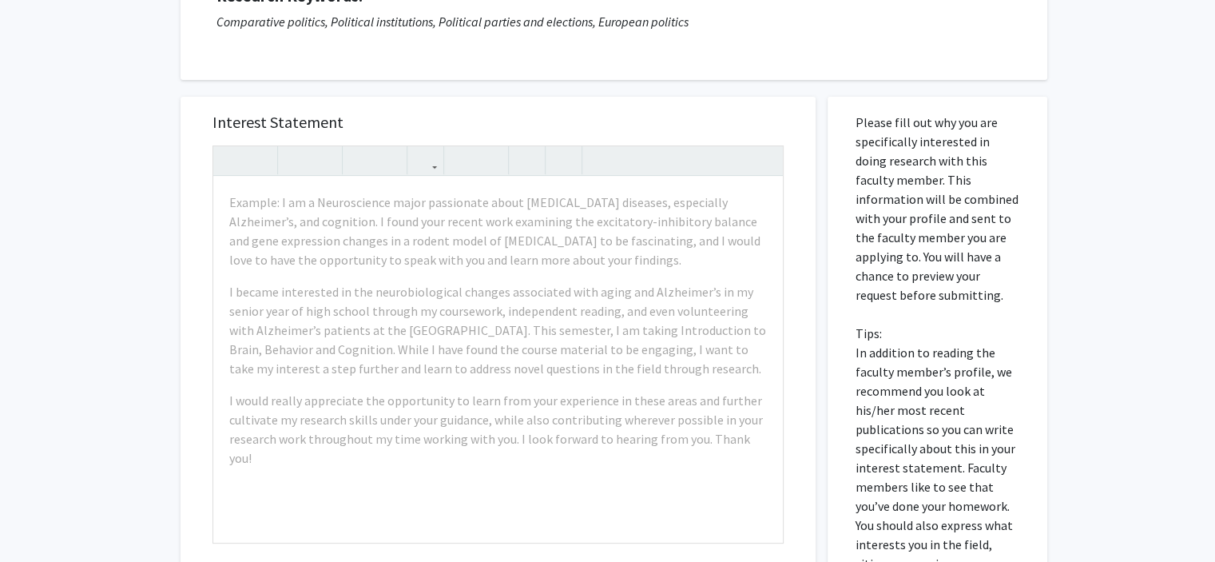
click at [360, 13] on p "Comparative politics, Political institutions, Political parties and elections, …" at bounding box center [614, 21] width 795 height 19
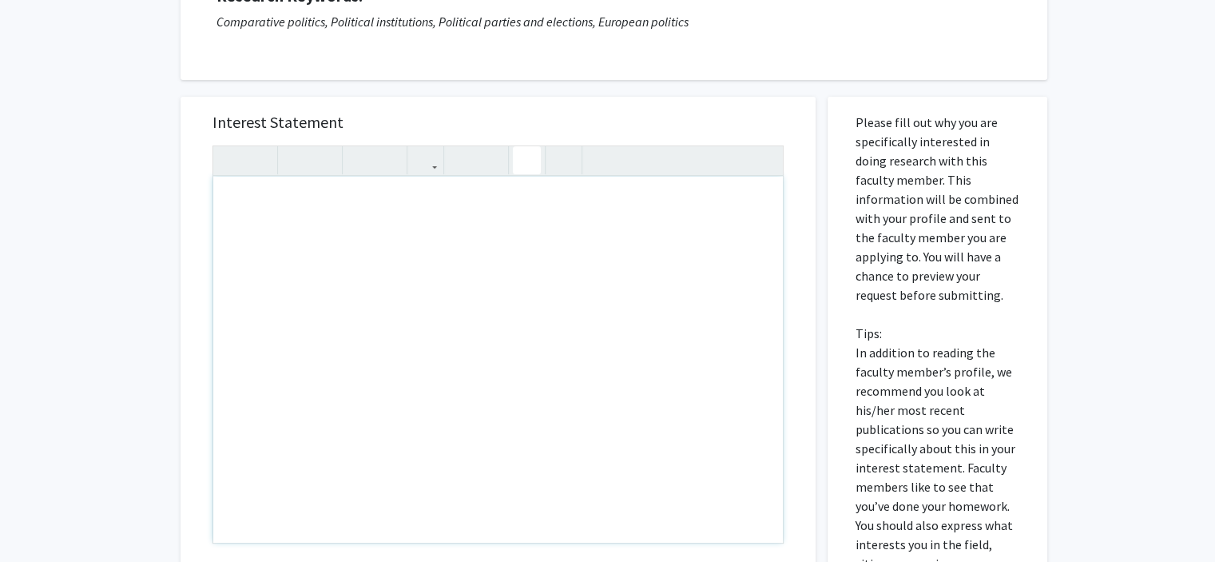
click at [520, 147] on use "button" at bounding box center [520, 147] width 0 height 0
click at [495, 161] on icon "button" at bounding box center [490, 160] width 14 height 26
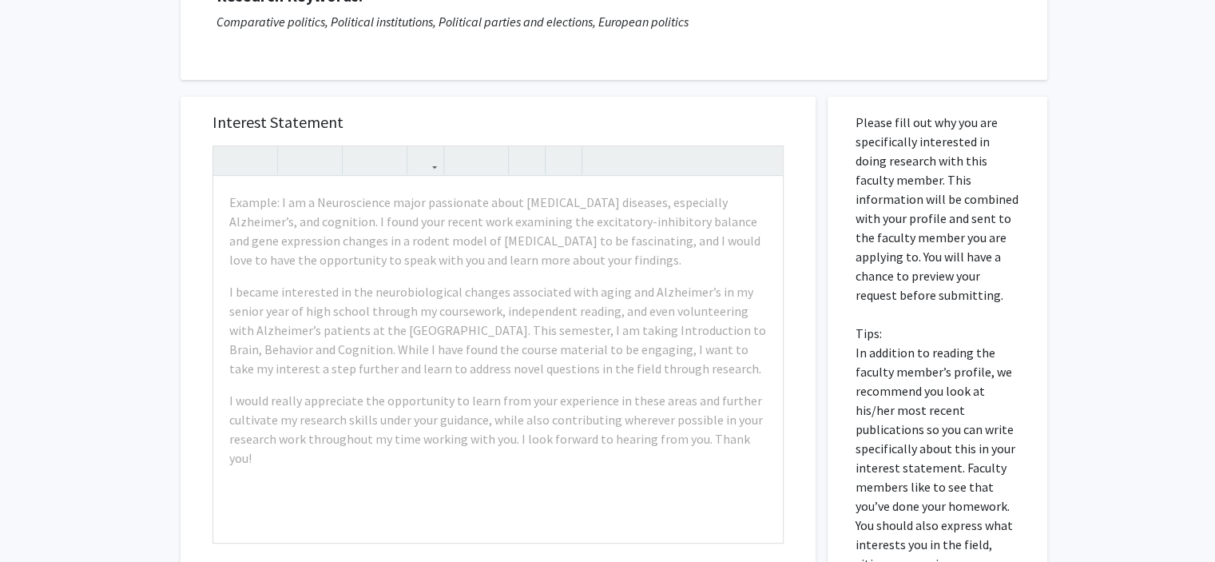
click at [442, 166] on div at bounding box center [430, 160] width 37 height 29
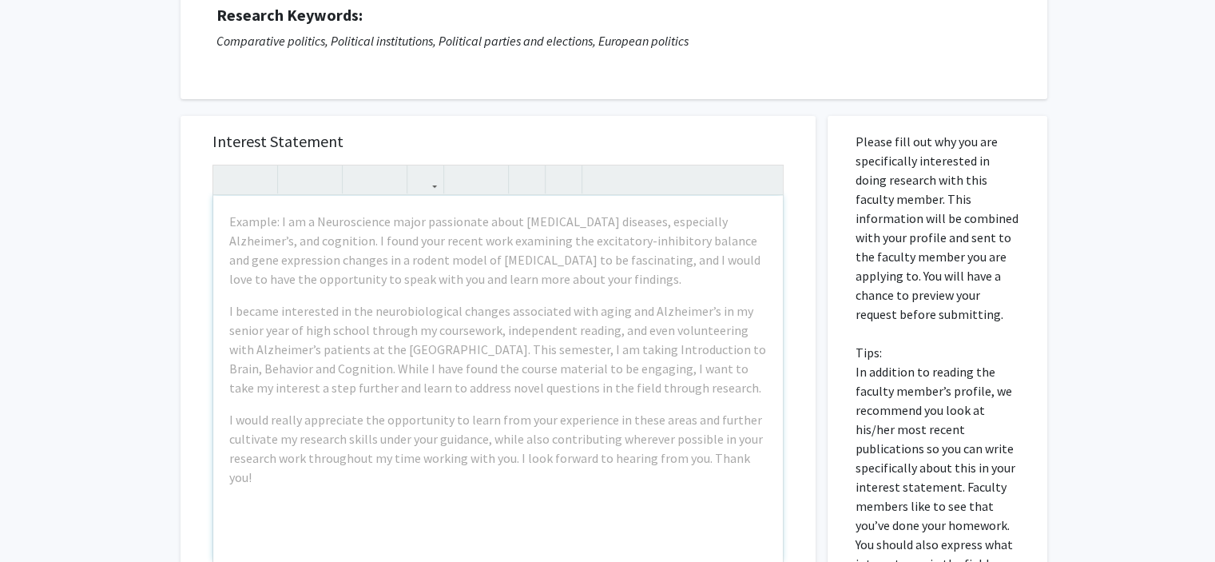
scroll to position [230, 0]
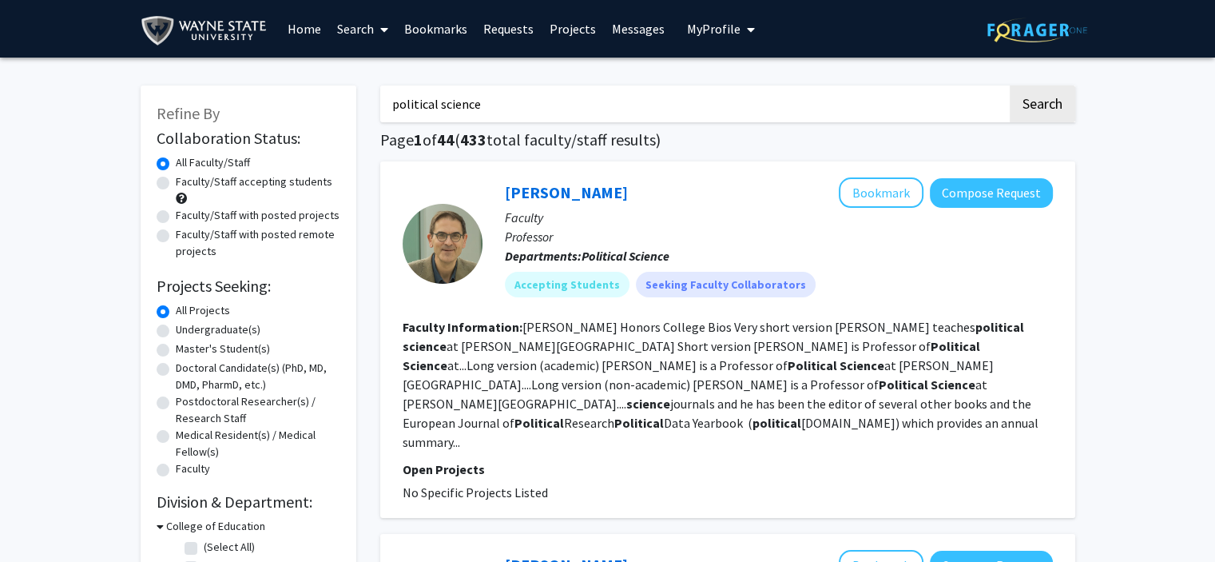
click at [710, 26] on span "My Profile" at bounding box center [714, 29] width 54 height 16
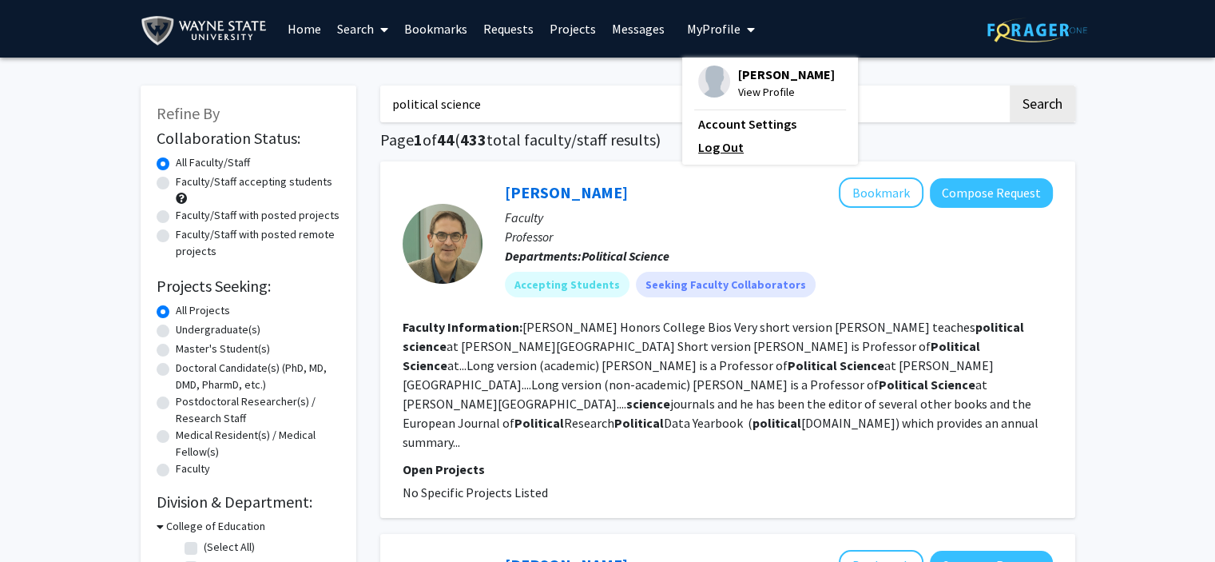
click at [709, 143] on link "Log Out" at bounding box center [770, 146] width 144 height 19
